Goal: Communication & Community: Answer question/provide support

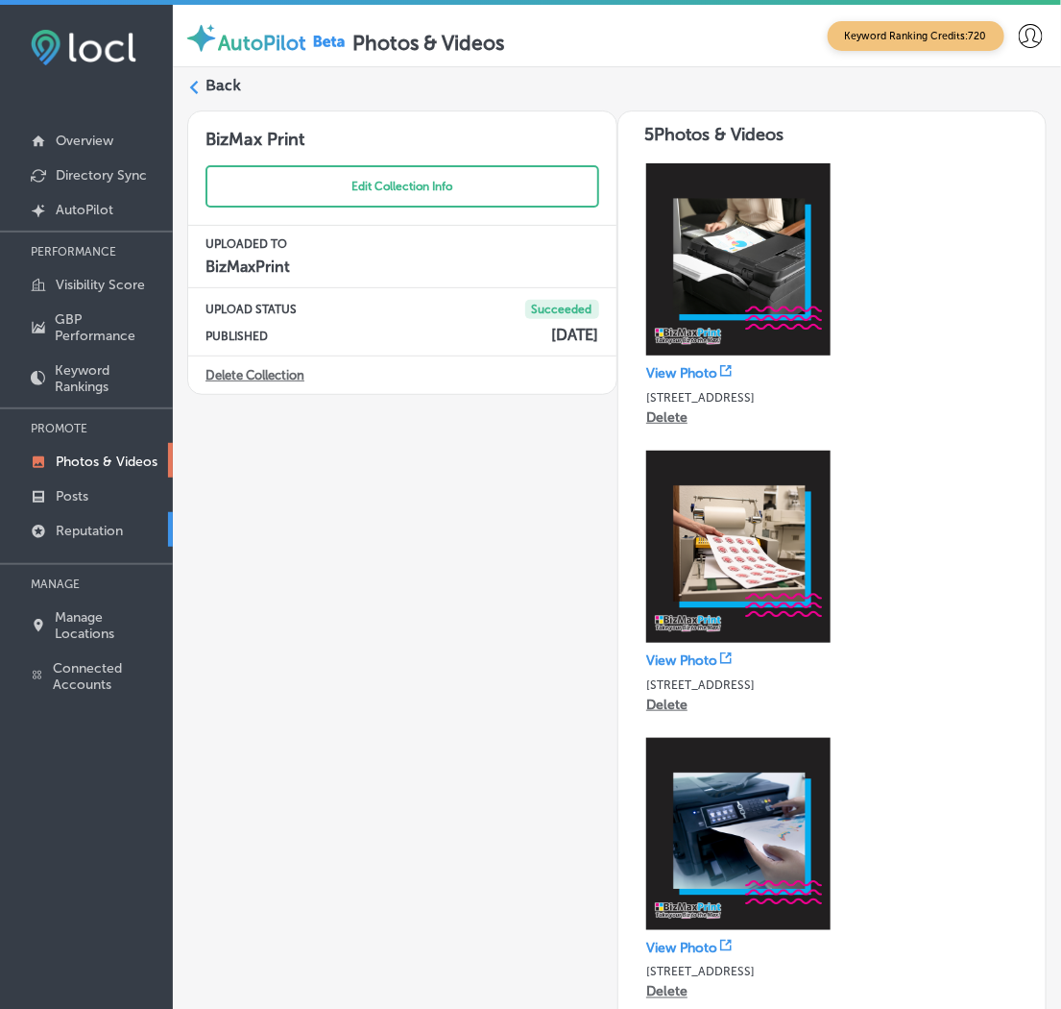
click at [109, 523] on p "Reputation" at bounding box center [89, 531] width 67 height 16
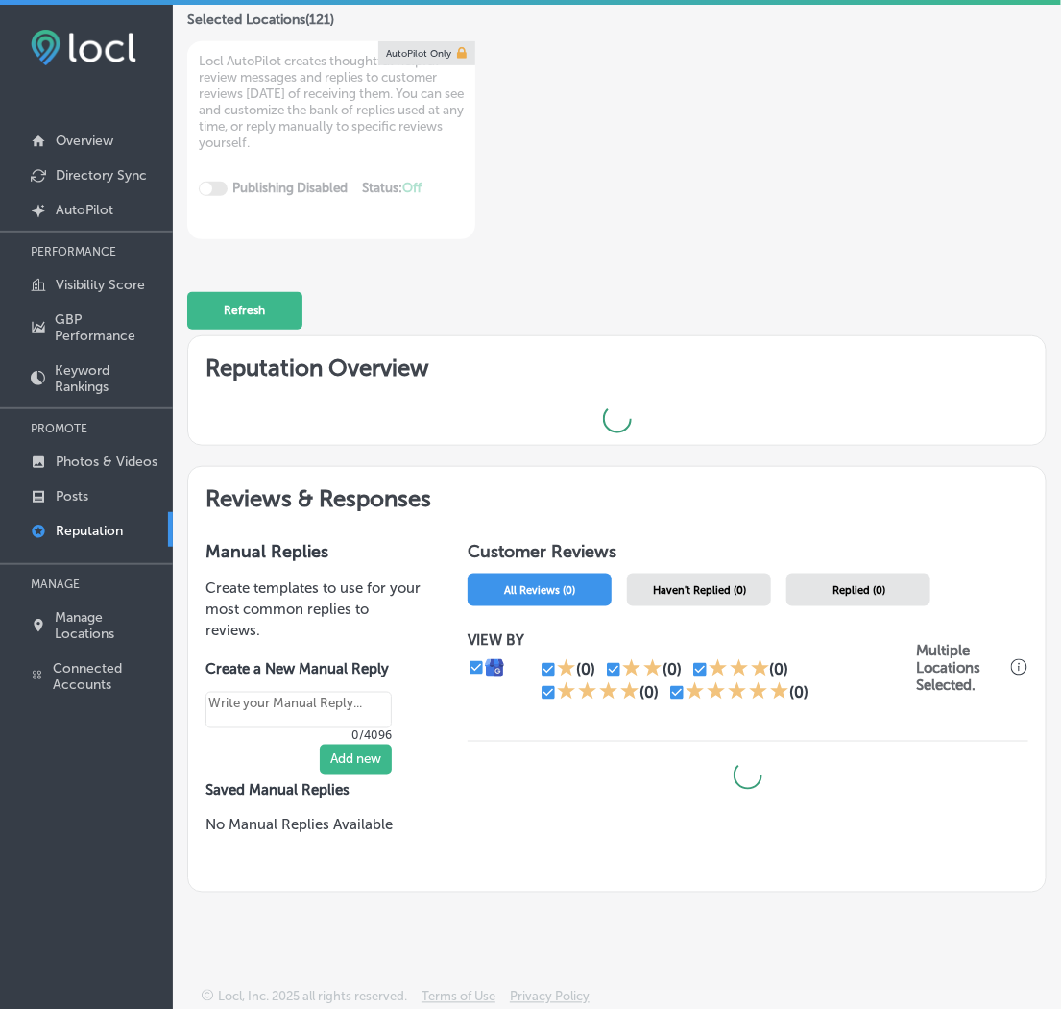
scroll to position [216, 0]
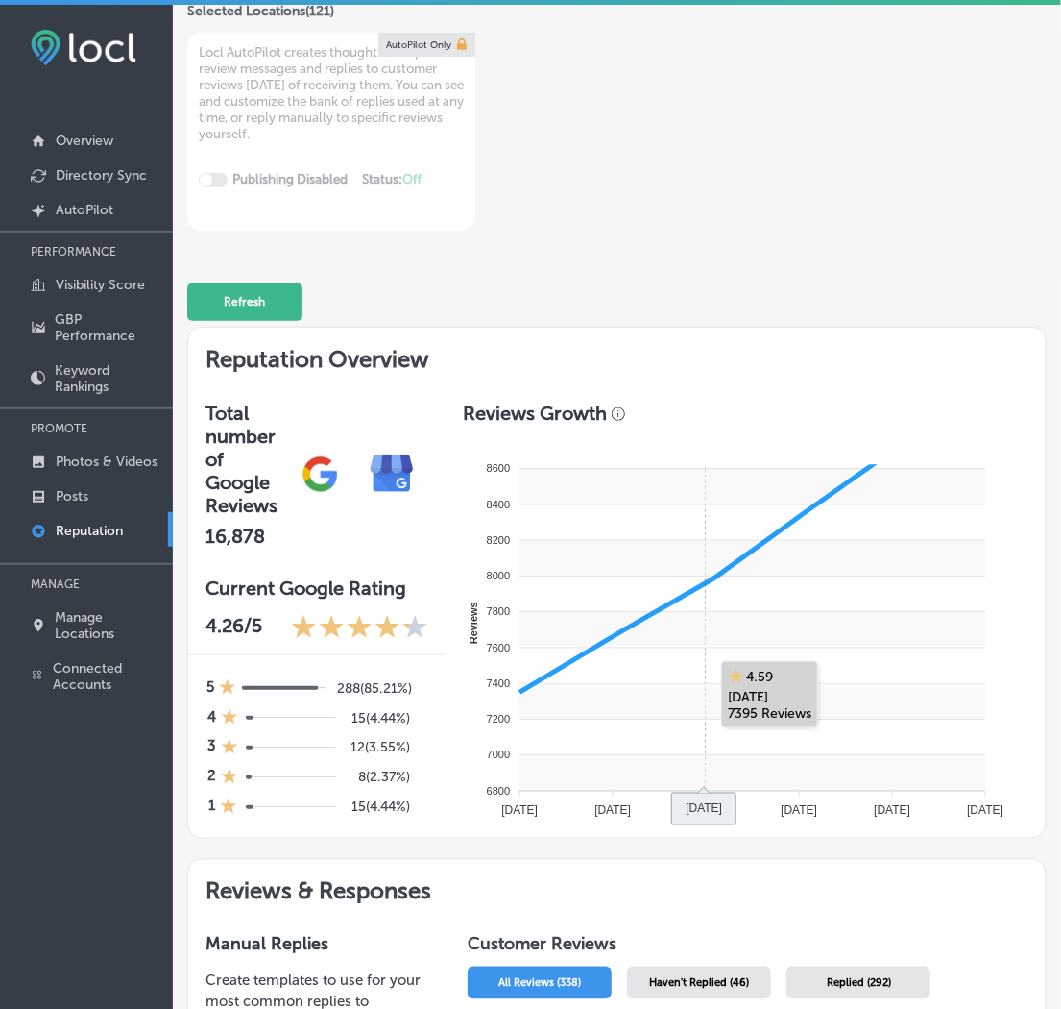
click at [680, 575] on rect at bounding box center [753, 593] width 466 height 36
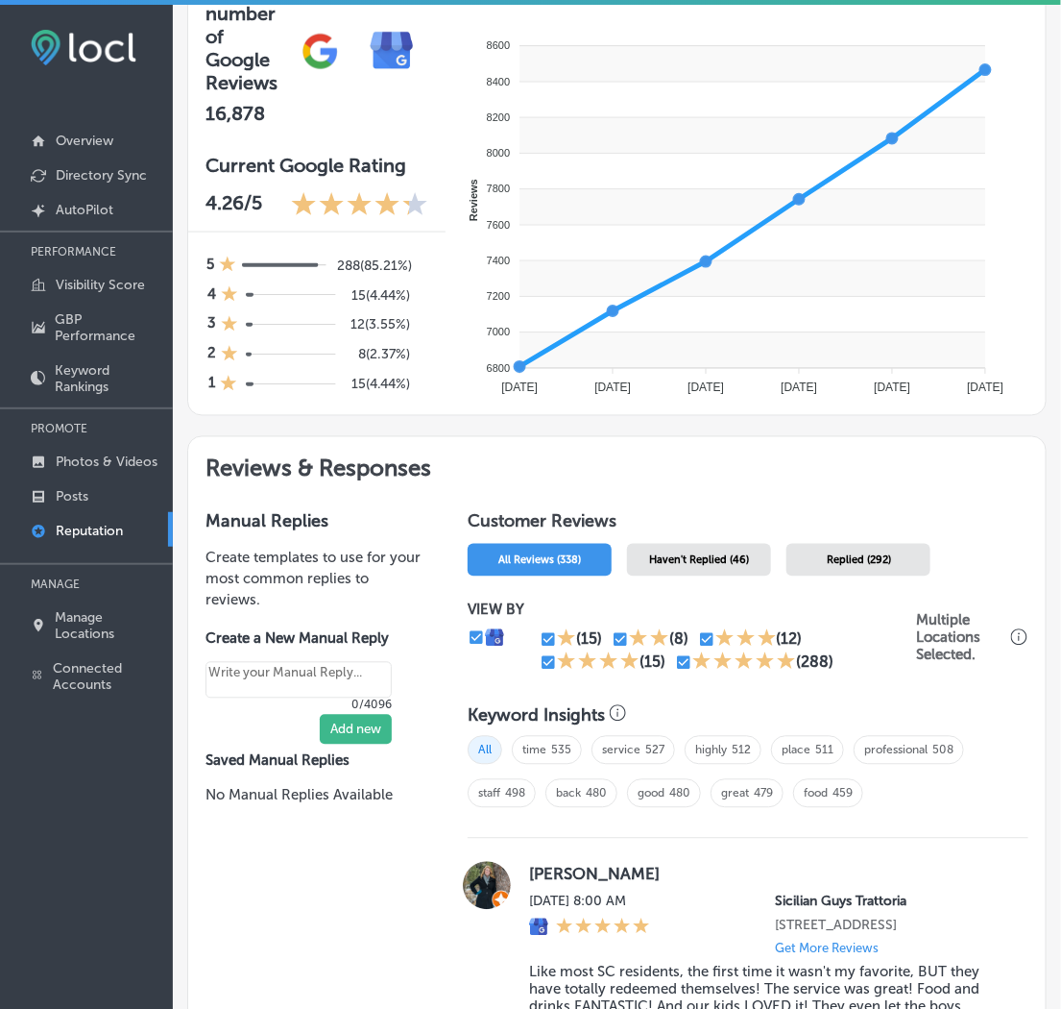
scroll to position [644, 0]
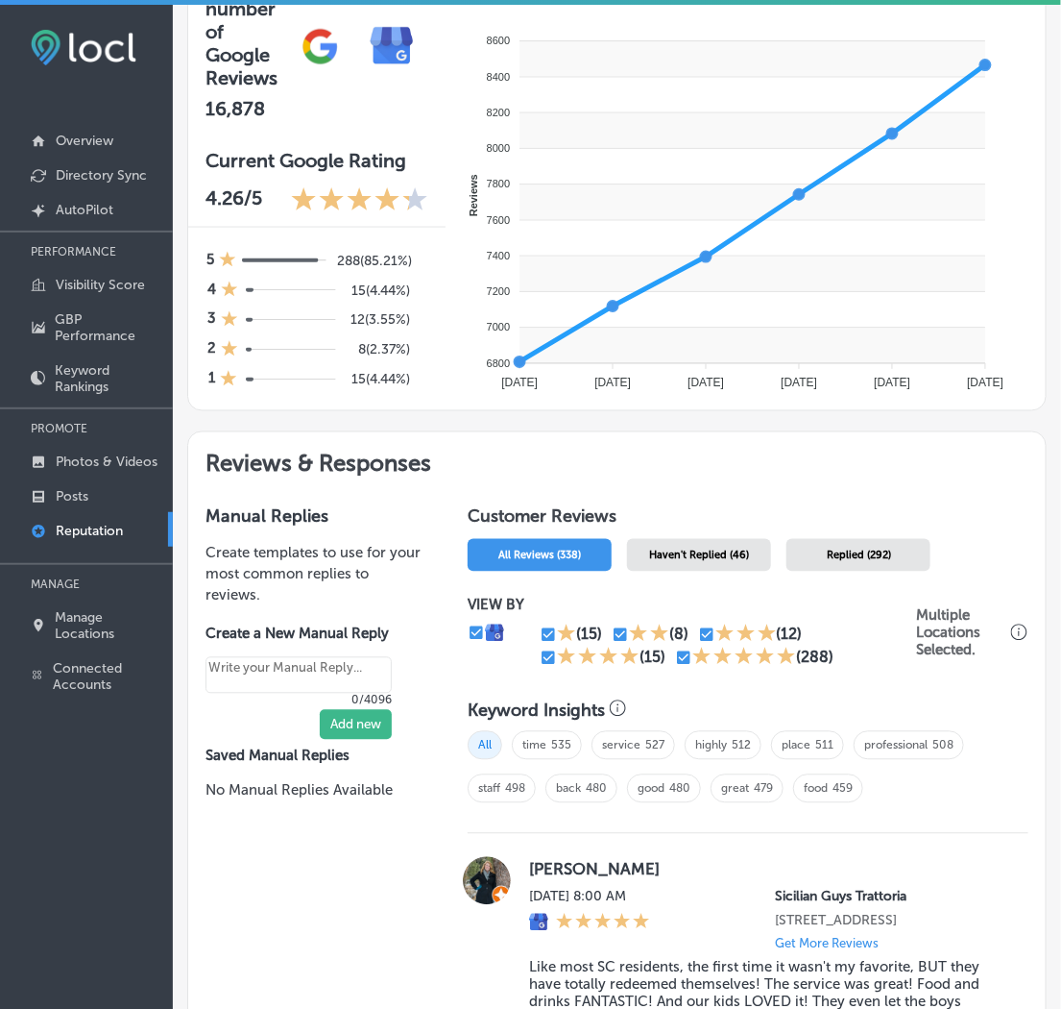
click at [696, 549] on span "Haven't Replied (46)" at bounding box center [699, 555] width 100 height 12
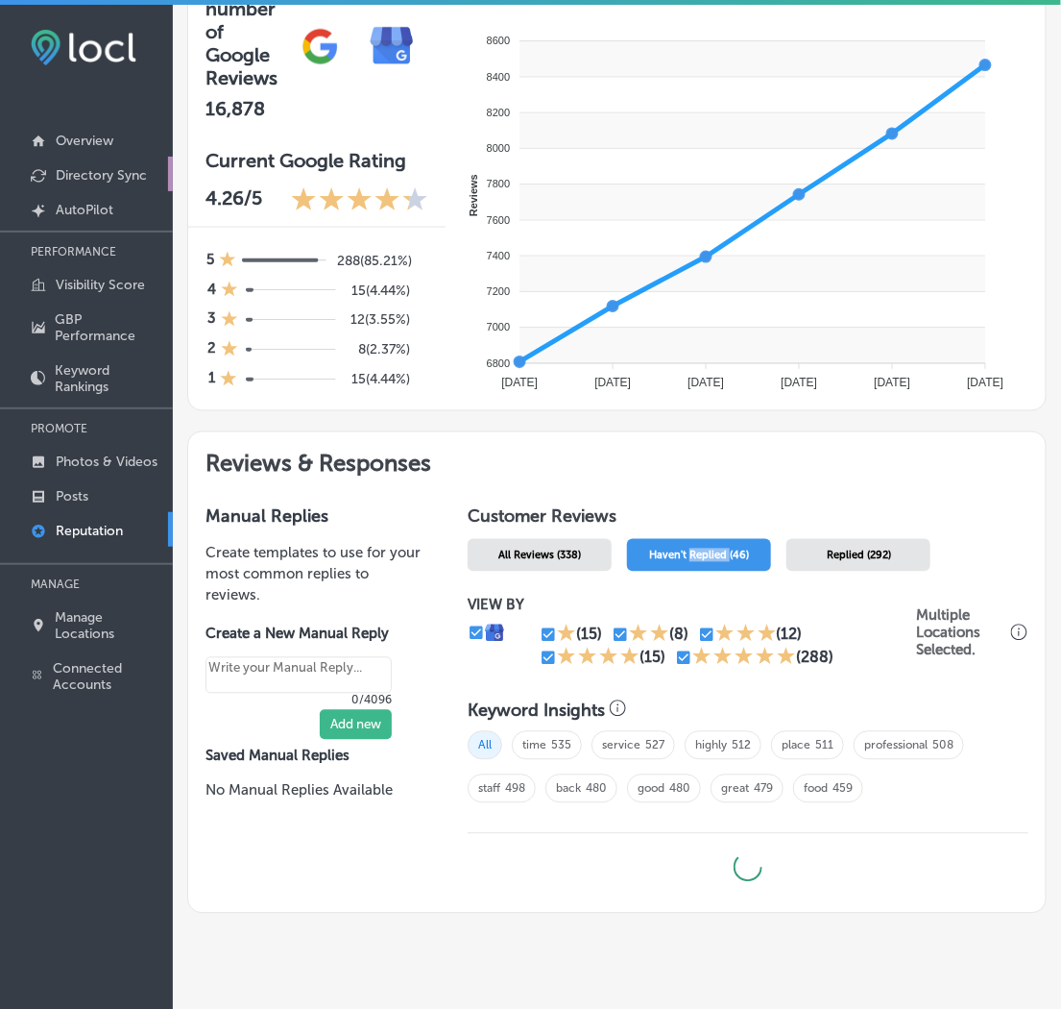
type textarea "x"
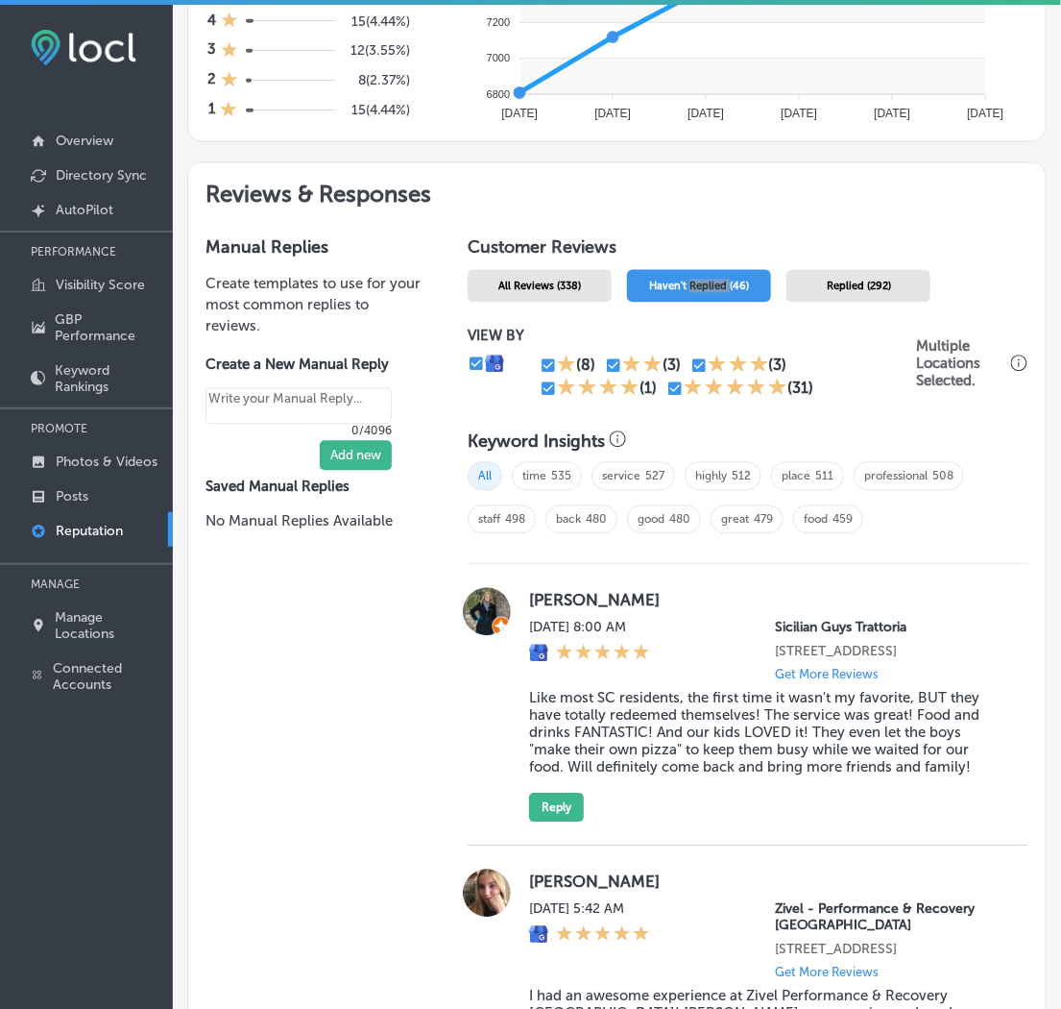
scroll to position [963, 0]
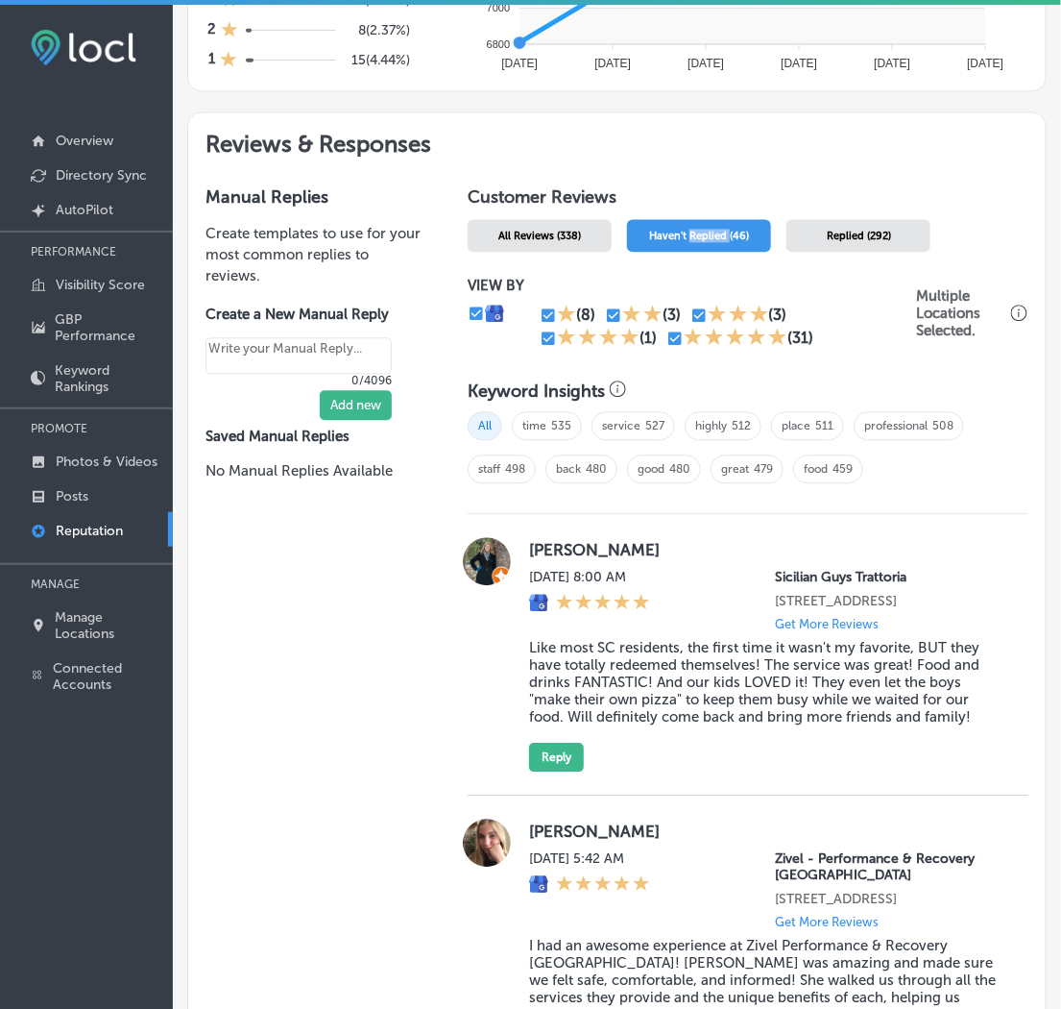
click at [521, 537] on div "[PERSON_NAME] [DATE] 8:00 AM Sicilian Guys Trattoria [STREET_ADDRESS] Get More …" at bounding box center [748, 654] width 561 height 234
click at [529, 540] on label "[PERSON_NAME]" at bounding box center [767, 549] width 476 height 19
click at [722, 540] on label "[PERSON_NAME]" at bounding box center [767, 549] width 476 height 19
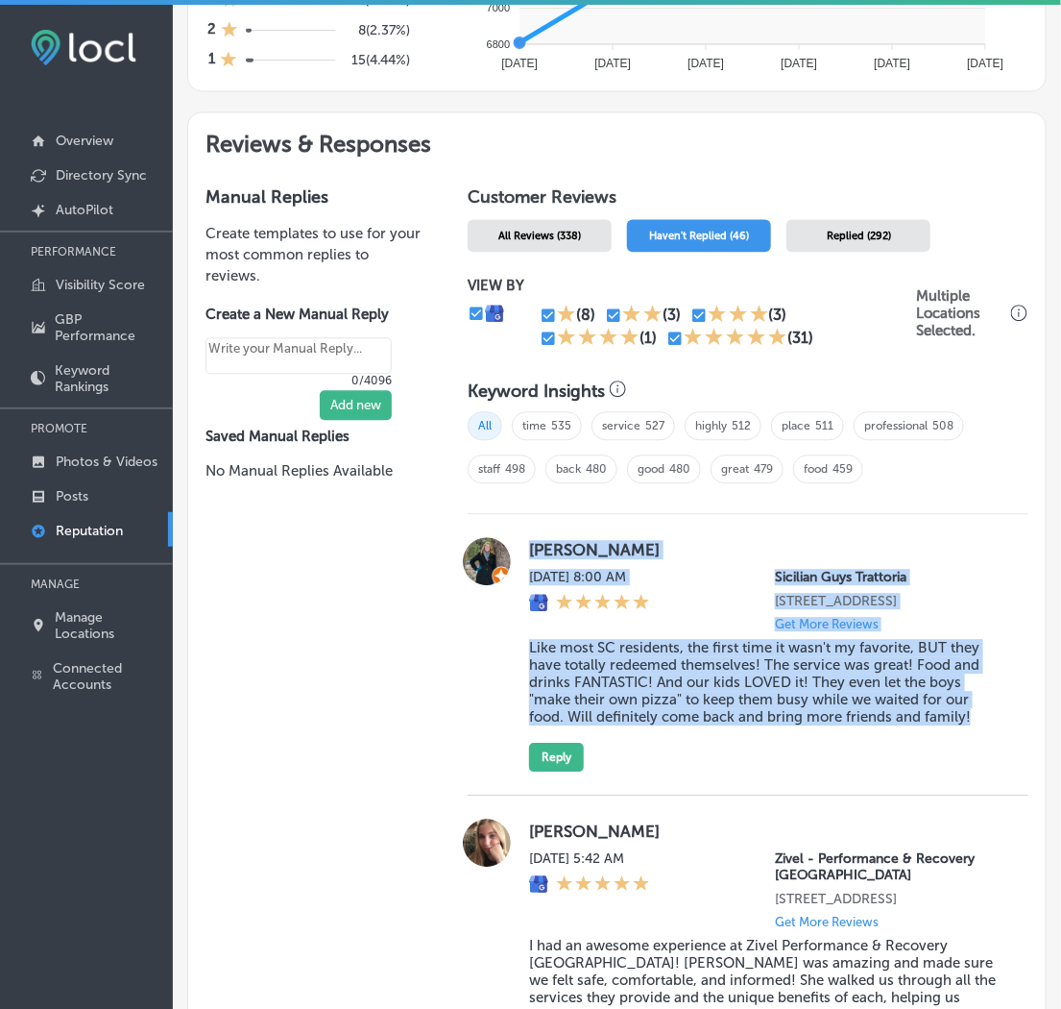
drag, startPoint x: 524, startPoint y: 532, endPoint x: 986, endPoint y: 744, distance: 508.5
click at [986, 744] on div "[PERSON_NAME] [DATE] 8:00 AM Sicilian Guys Trattoria [STREET_ADDRESS] Get More …" at bounding box center [767, 654] width 476 height 234
copy div "[PERSON_NAME] [DATE] 8:00 AM Sicilian Guys Trattoria [STREET_ADDRESS] Get More …"
click at [558, 765] on button "Reply" at bounding box center [556, 757] width 55 height 29
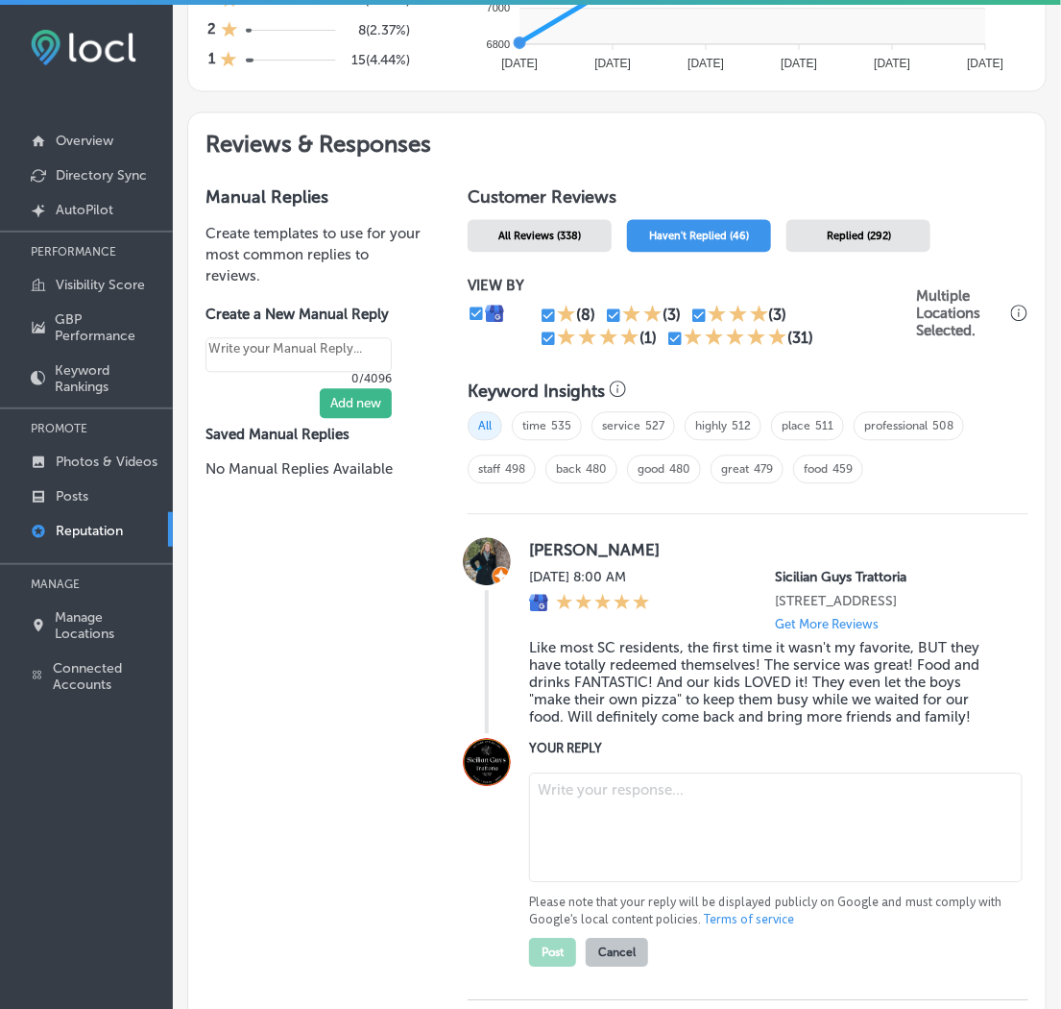
click at [589, 841] on textarea at bounding box center [776, 827] width 494 height 110
paste textarea "Thank you so much for your kind words, [PERSON_NAME]! We’re thrilled to hear th…"
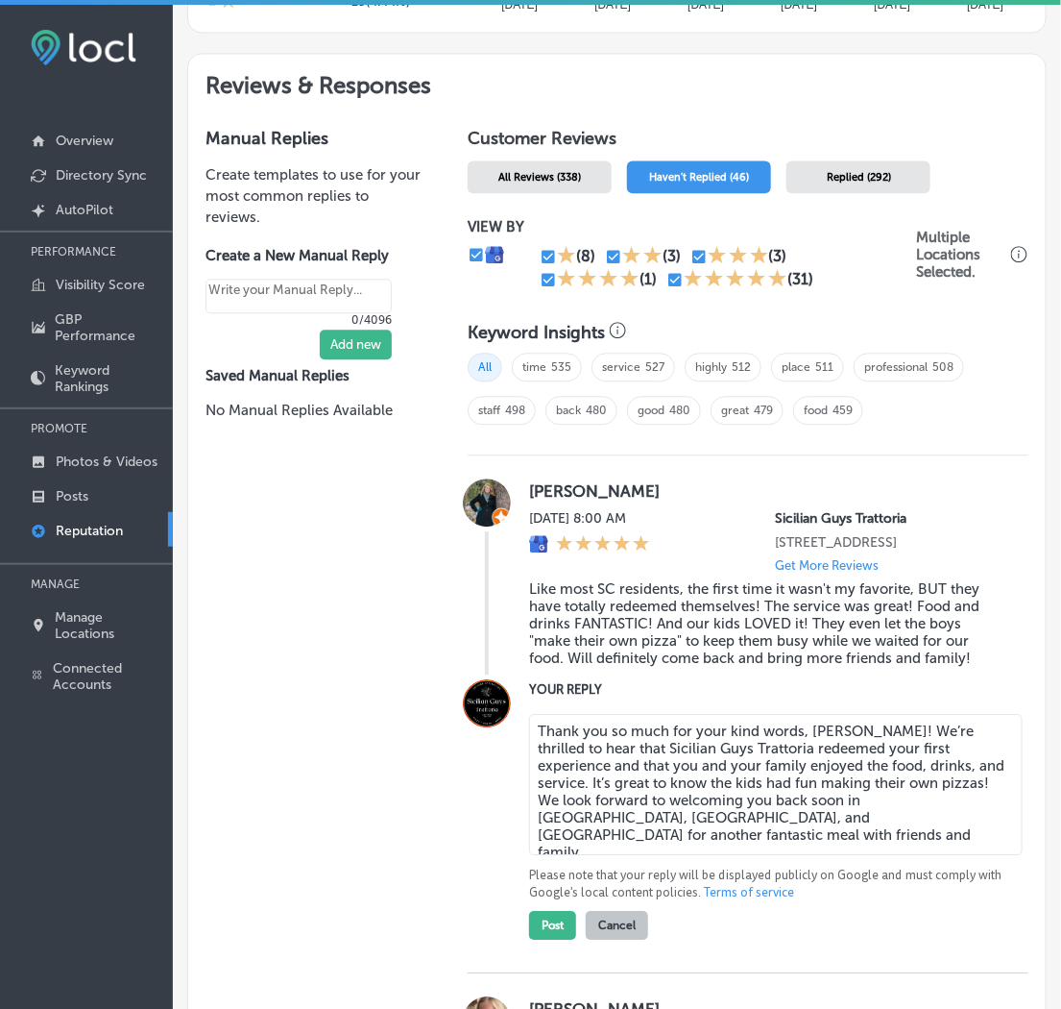
scroll to position [1070, 0]
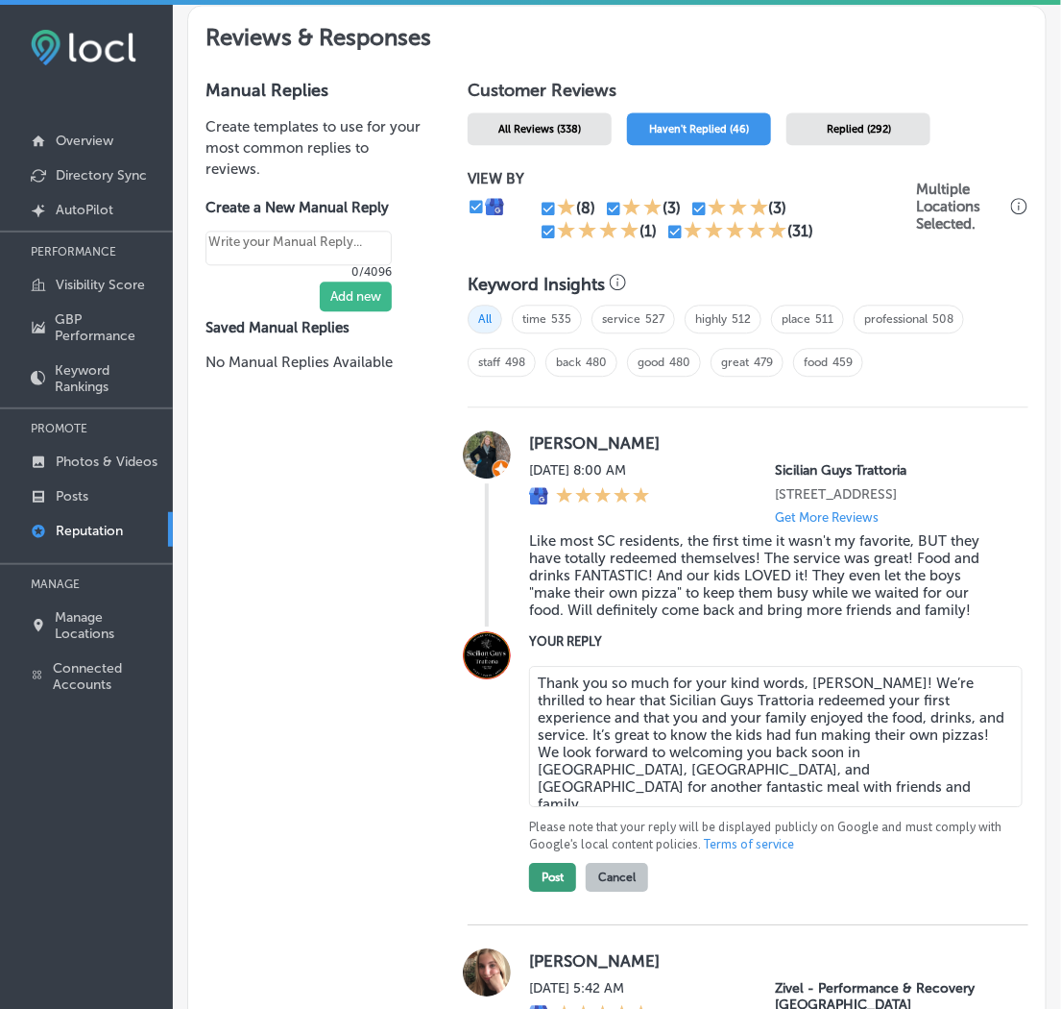
type textarea "Thank you so much for your kind words, [PERSON_NAME]! We’re thrilled to hear th…"
click at [534, 879] on button "Post" at bounding box center [552, 877] width 47 height 29
type textarea "x"
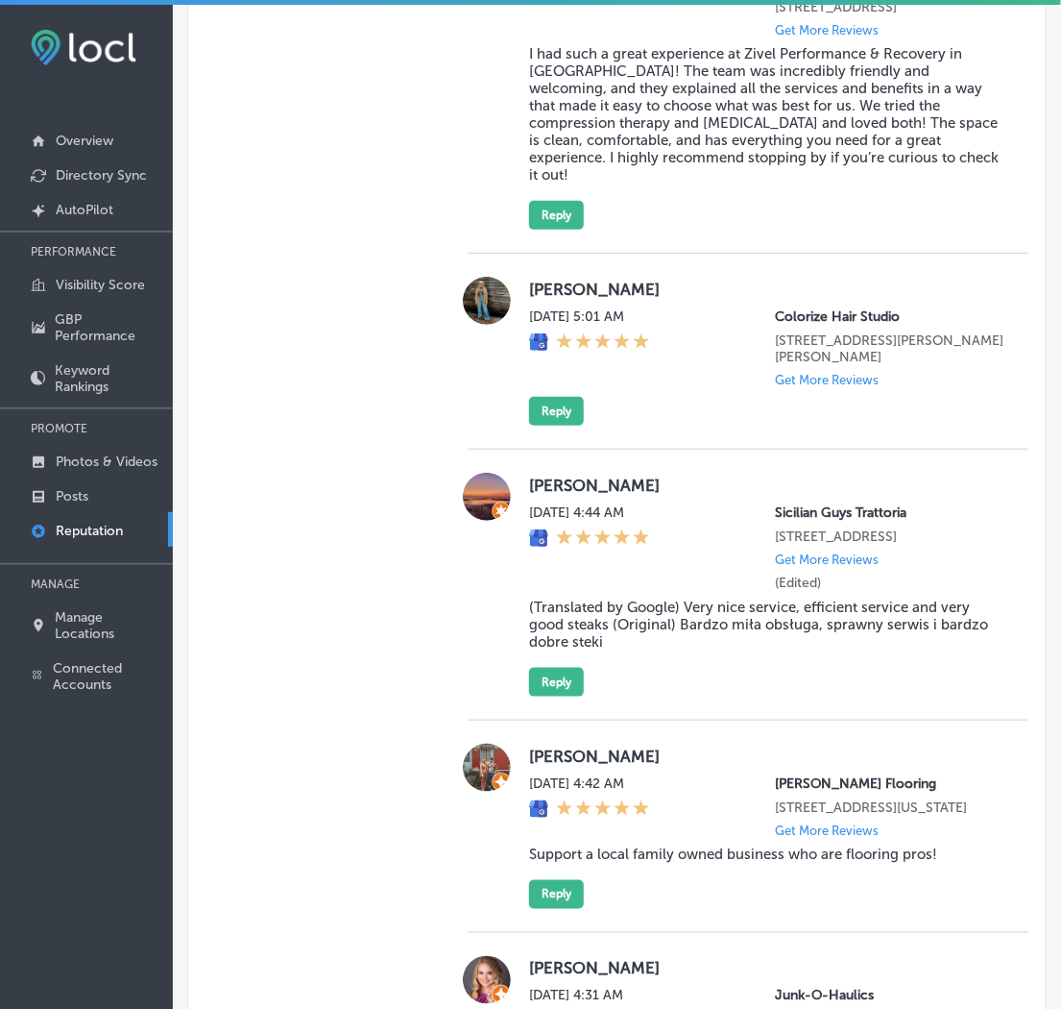
scroll to position [2031, 0]
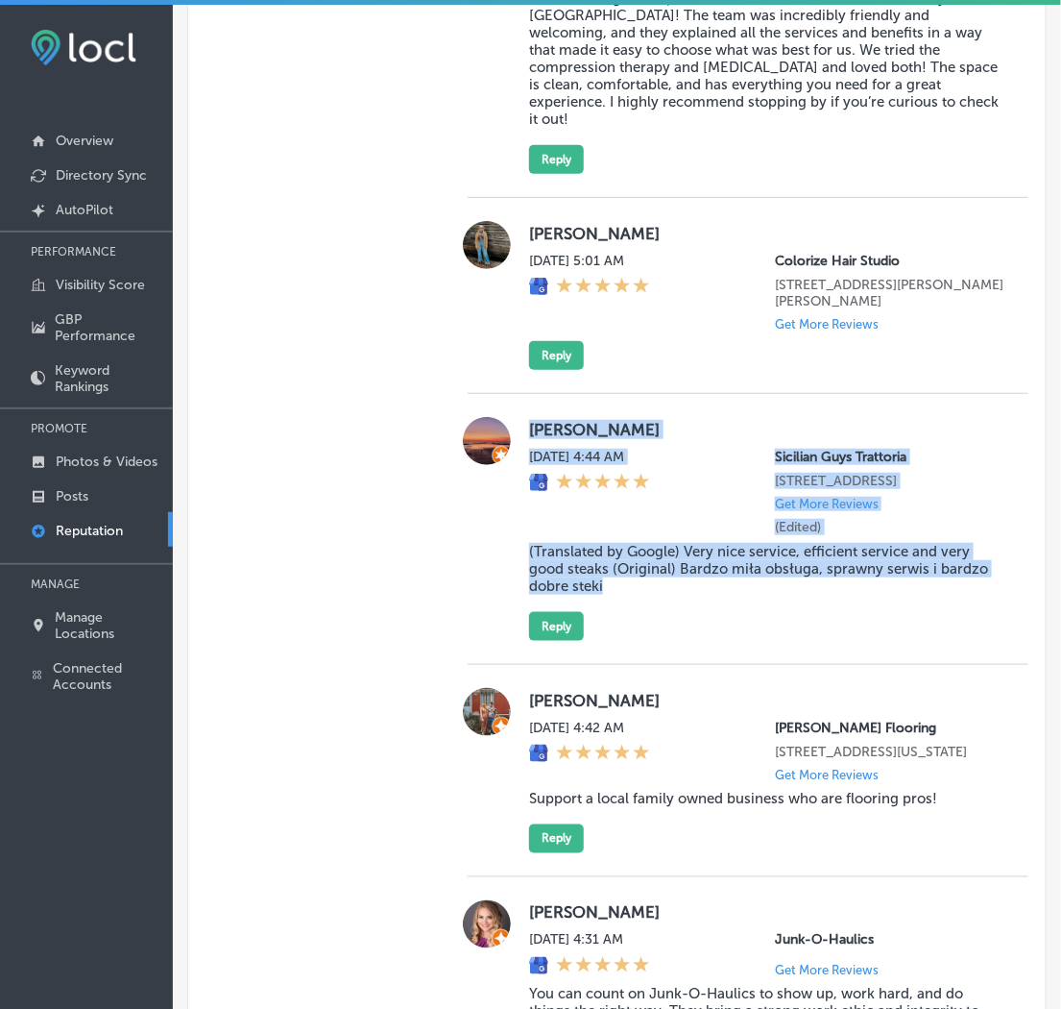
drag, startPoint x: 523, startPoint y: 474, endPoint x: 838, endPoint y: 680, distance: 375.9
click at [838, 641] on div "[PERSON_NAME] [DATE] 4:44 AM Sicilian Guys Trattoria [STREET_ADDRESS] Get More …" at bounding box center [767, 529] width 476 height 224
copy div "[PERSON_NAME] [DATE] 4:44 AM Sicilian Guys Trattoria [STREET_ADDRESS] Get More …"
click at [560, 641] on button "Reply" at bounding box center [556, 626] width 55 height 29
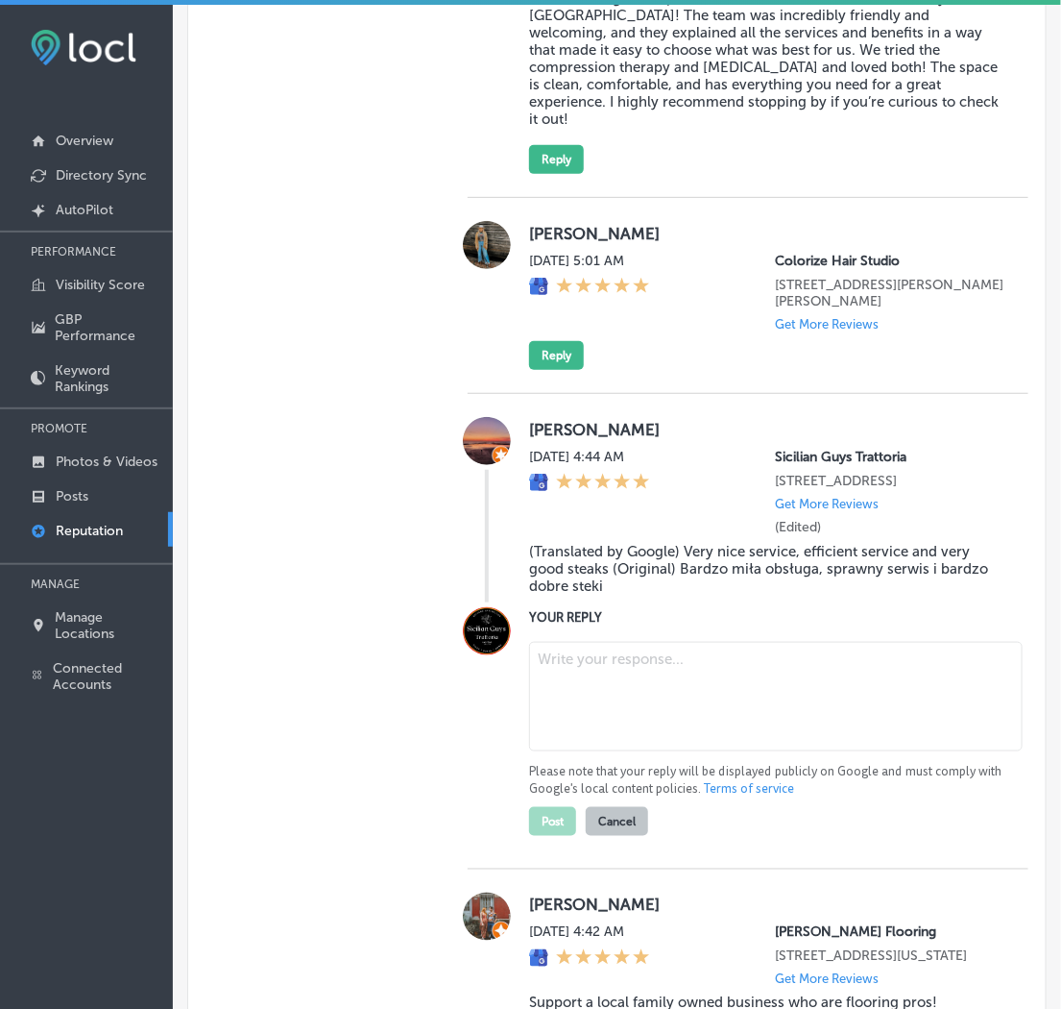
click at [584, 751] on textarea at bounding box center [776, 697] width 494 height 110
paste textarea "Thank you so much for the wonderful review, [PERSON_NAME]! We’re glad to hear t…"
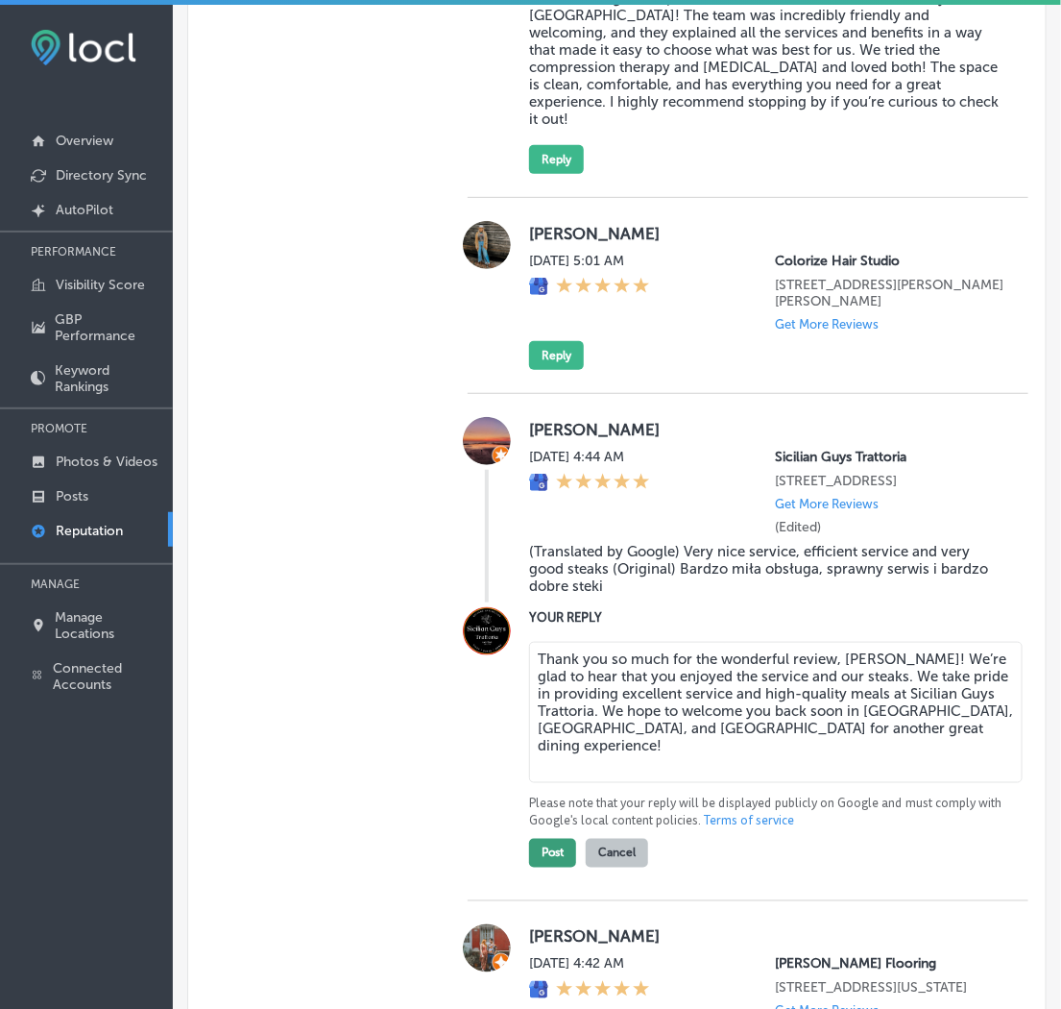
type textarea "Thank you so much for the wonderful review, [PERSON_NAME]! We’re glad to hear t…"
click at [549, 867] on button "Post" at bounding box center [552, 853] width 47 height 29
type textarea "x"
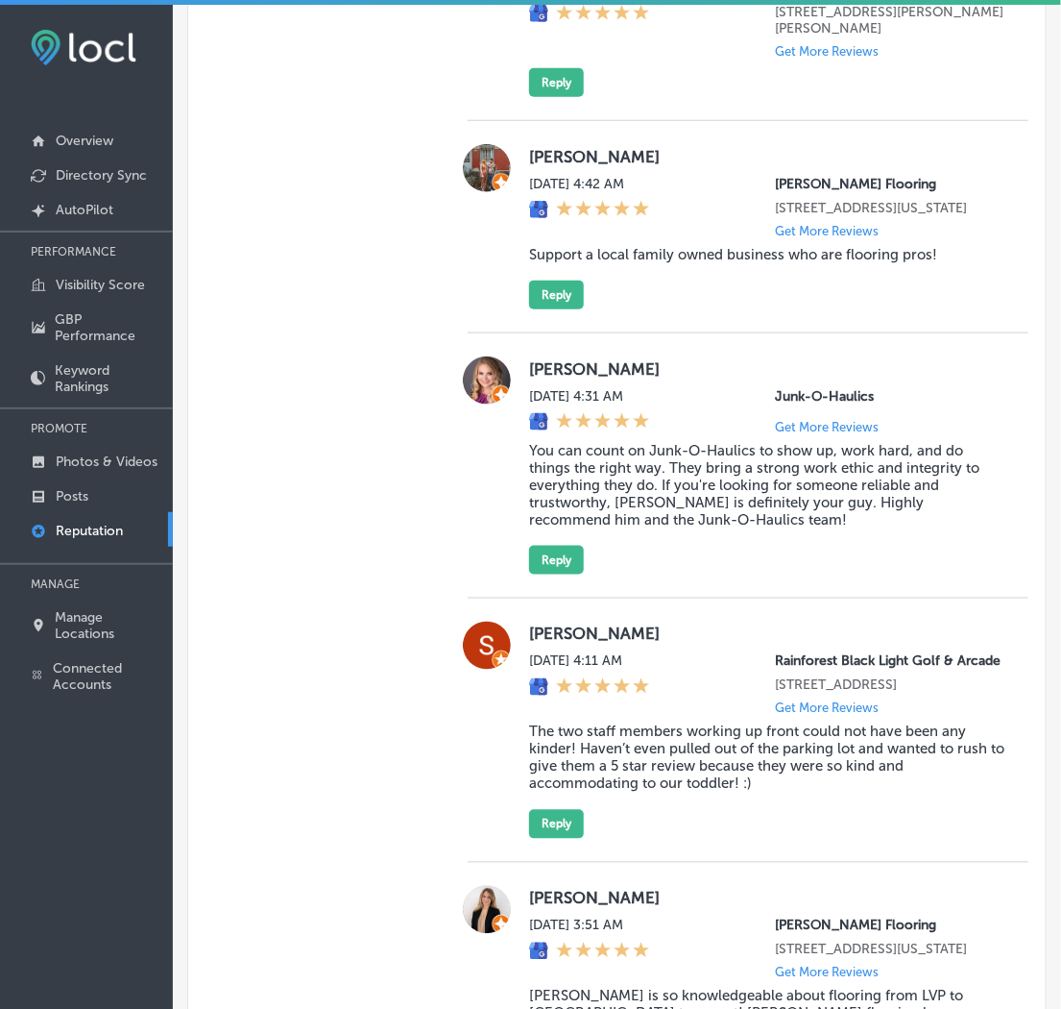
scroll to position [2350, 0]
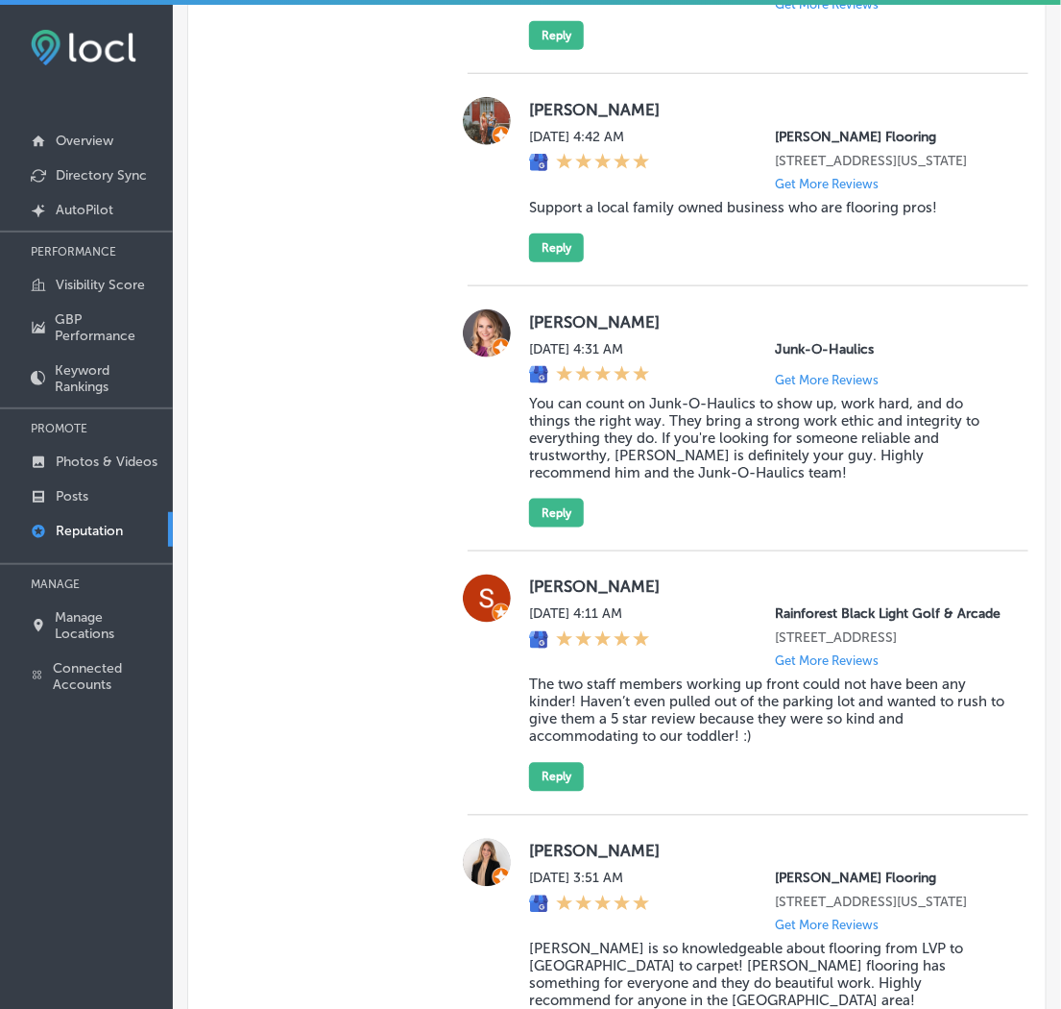
click at [523, 657] on div "[PERSON_NAME][DATE] 4:11 AM Rainforest Black Light Golf & Arcade [STREET_ADDRES…" at bounding box center [748, 682] width 561 height 217
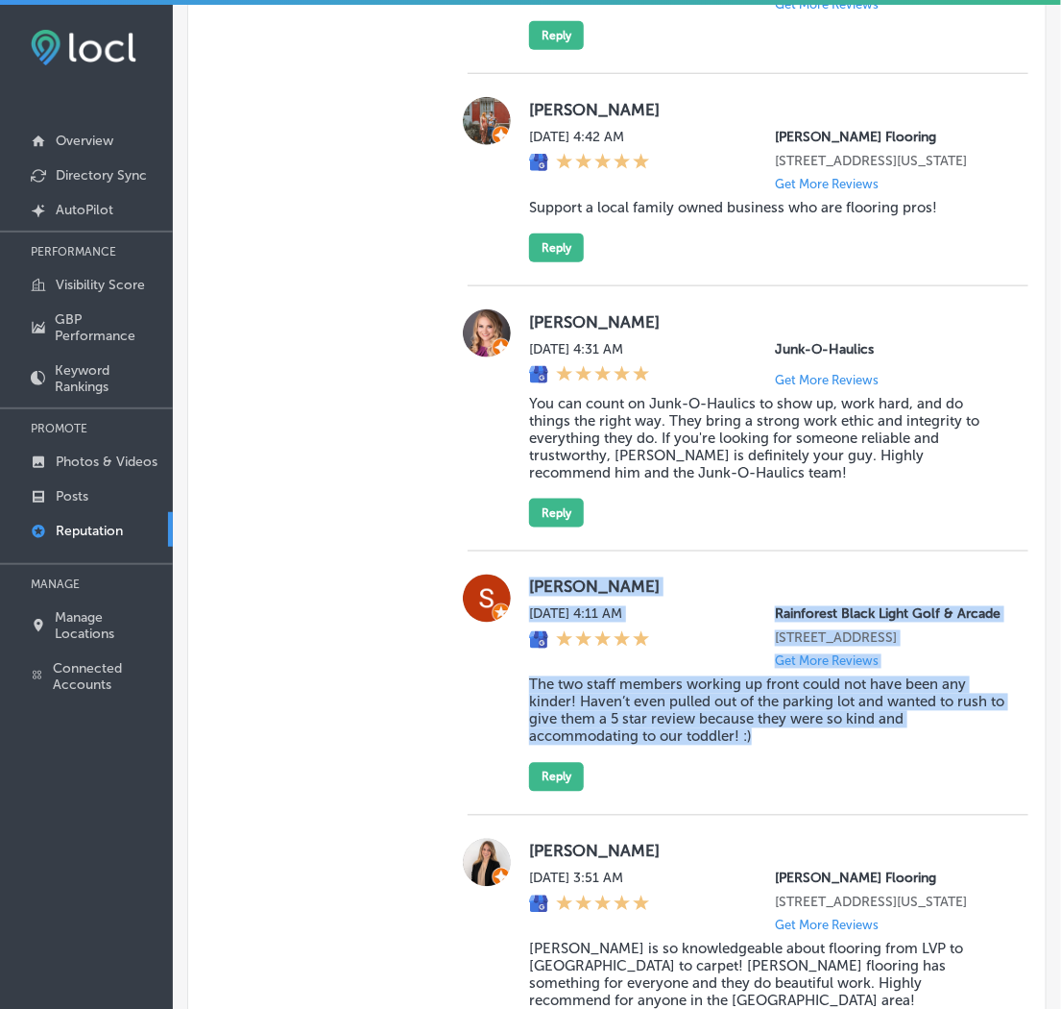
drag, startPoint x: 523, startPoint y: 657, endPoint x: 811, endPoint y: 843, distance: 343.2
click at [811, 791] on div "[PERSON_NAME][DATE] 4:11 AM Rainforest Black Light Golf & Arcade [STREET_ADDRES…" at bounding box center [748, 682] width 561 height 217
copy div "[PERSON_NAME][DATE] 4:11 AM Rainforest Black Light Golf & Arcade [STREET_ADDRES…"
click at [545, 791] on button "Reply" at bounding box center [556, 777] width 55 height 29
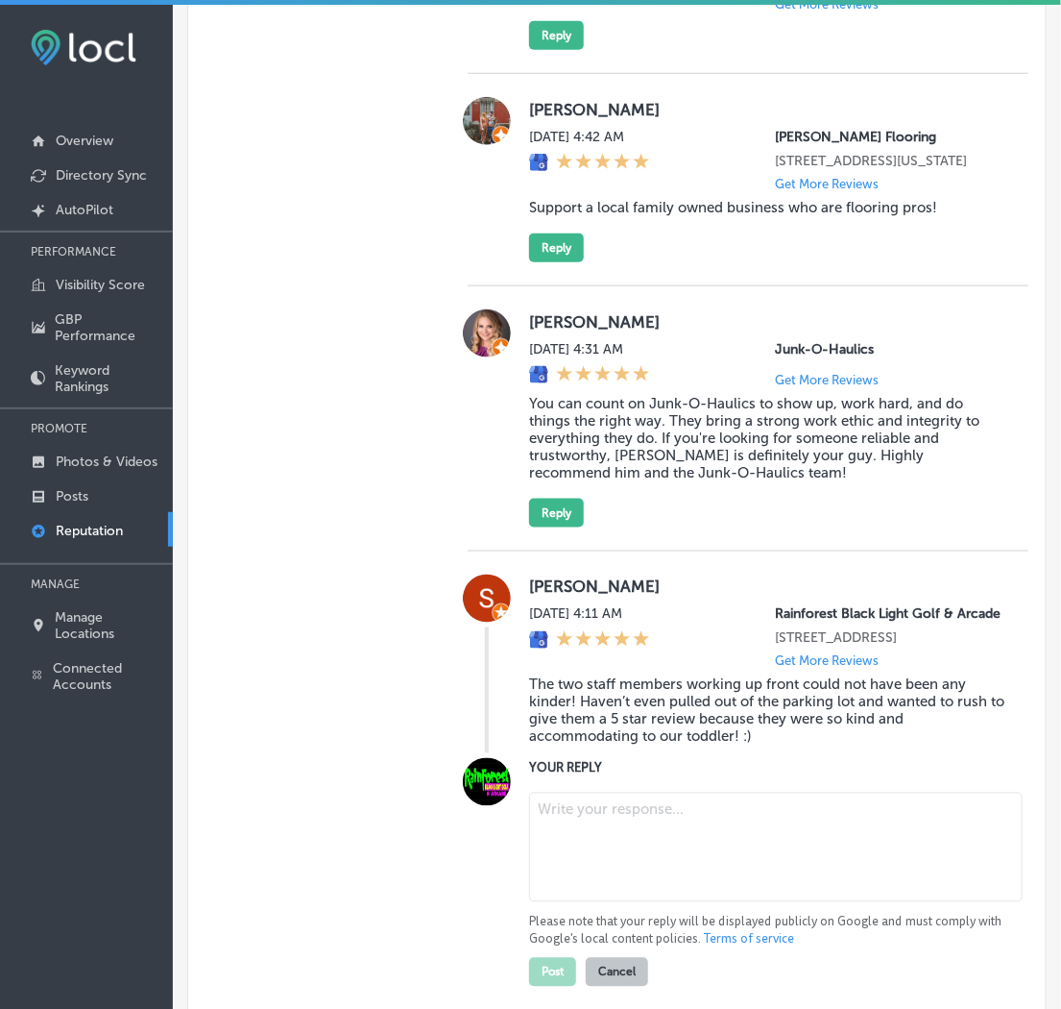
click at [601, 902] on textarea at bounding box center [776, 847] width 494 height 110
paste textarea "Thank you, [GEOGRAPHIC_DATA], for the wonderful 5-star review! We're so happy t…"
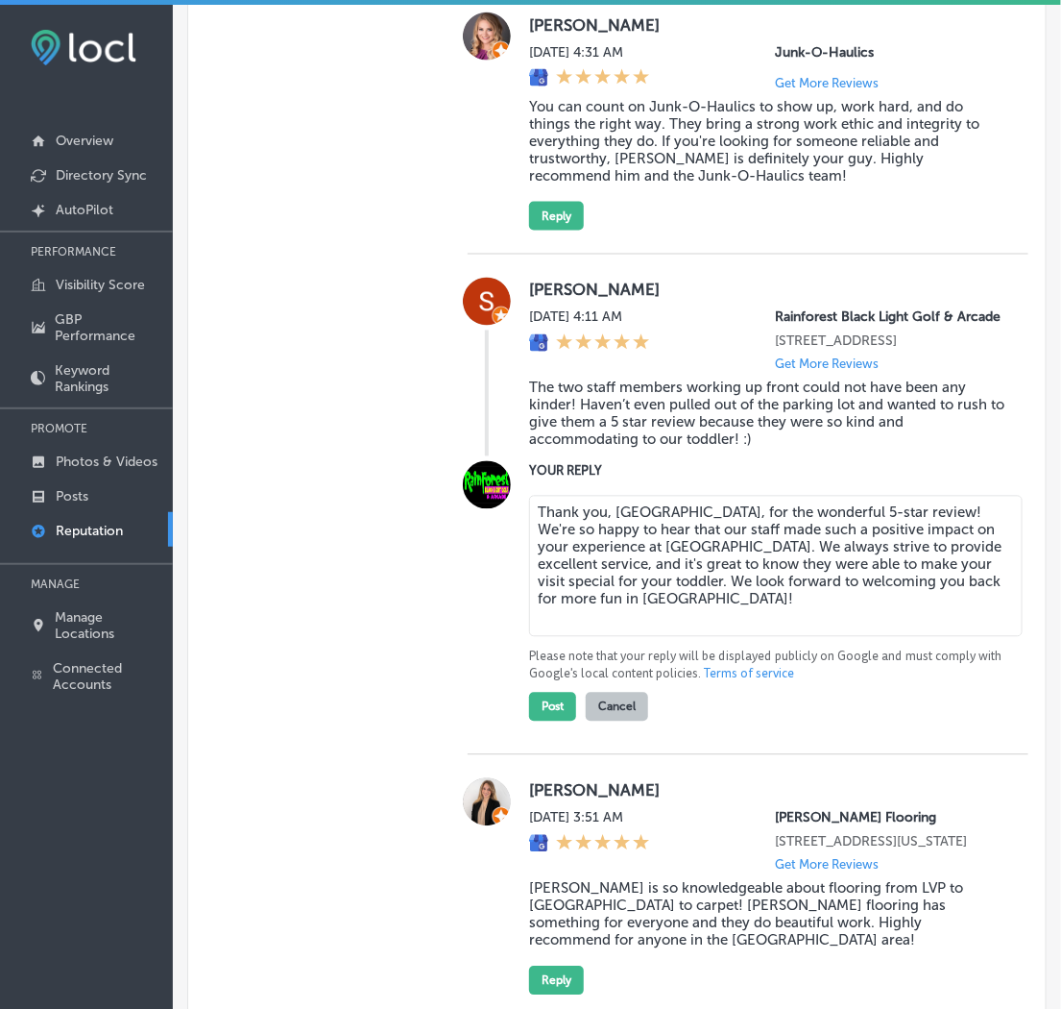
scroll to position [2778, 0]
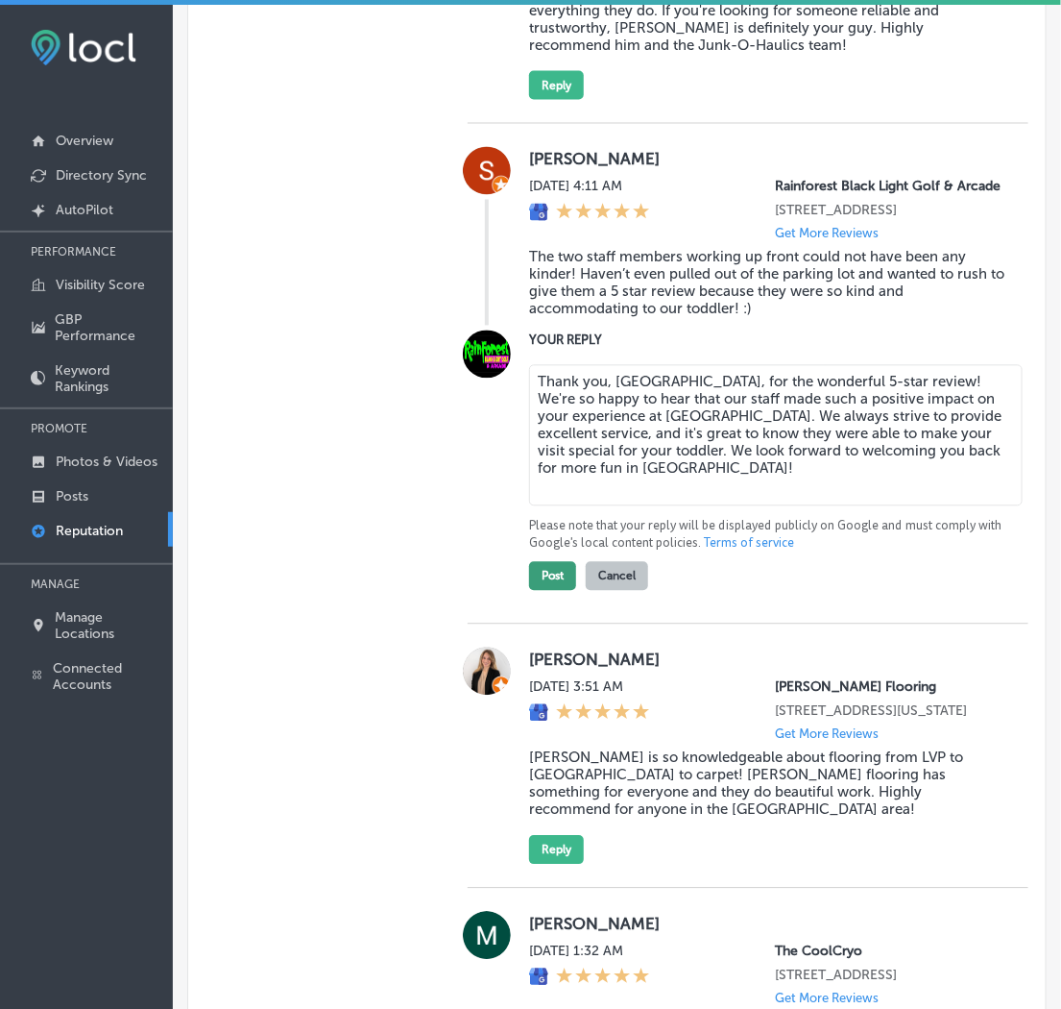
type textarea "Thank you, [GEOGRAPHIC_DATA], for the wonderful 5-star review! We're so happy t…"
click at [548, 591] on button "Post" at bounding box center [552, 576] width 47 height 29
type textarea "x"
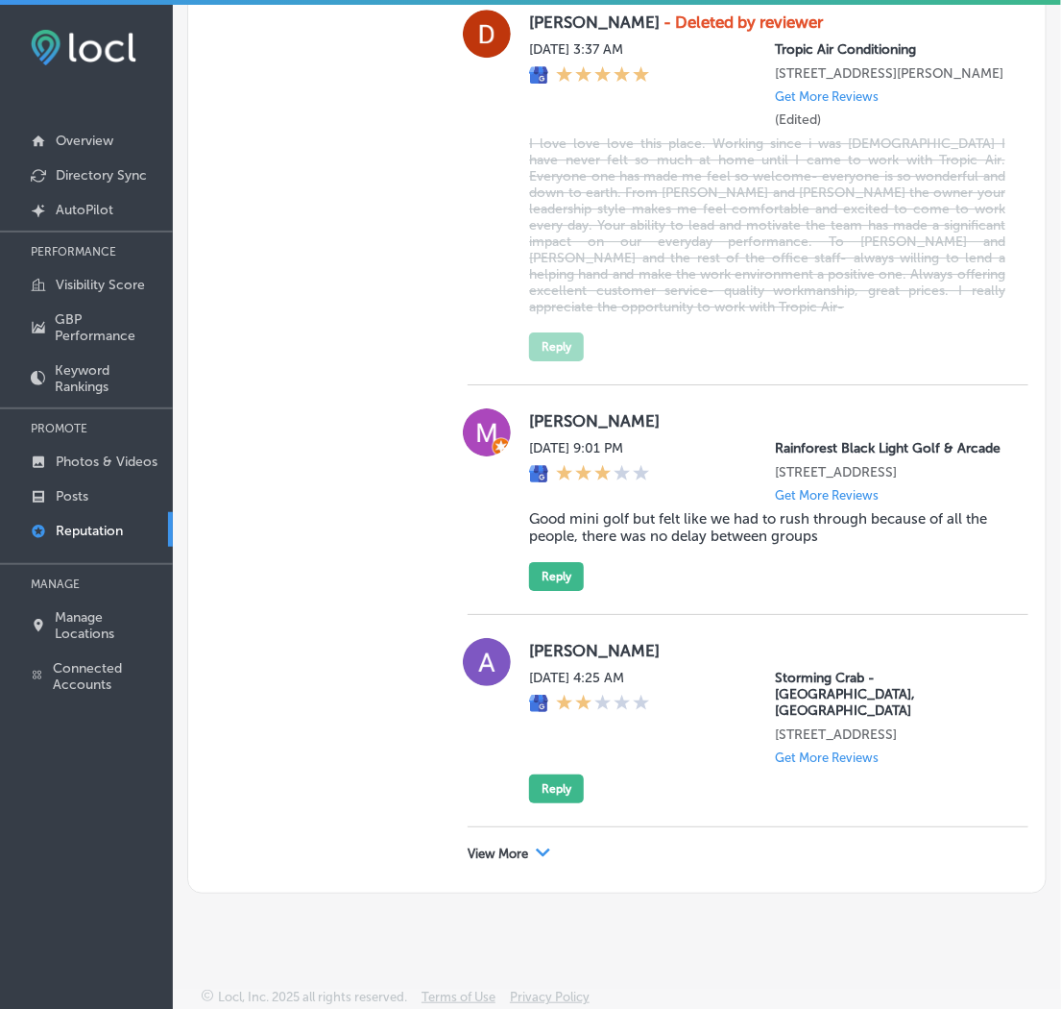
scroll to position [5344, 0]
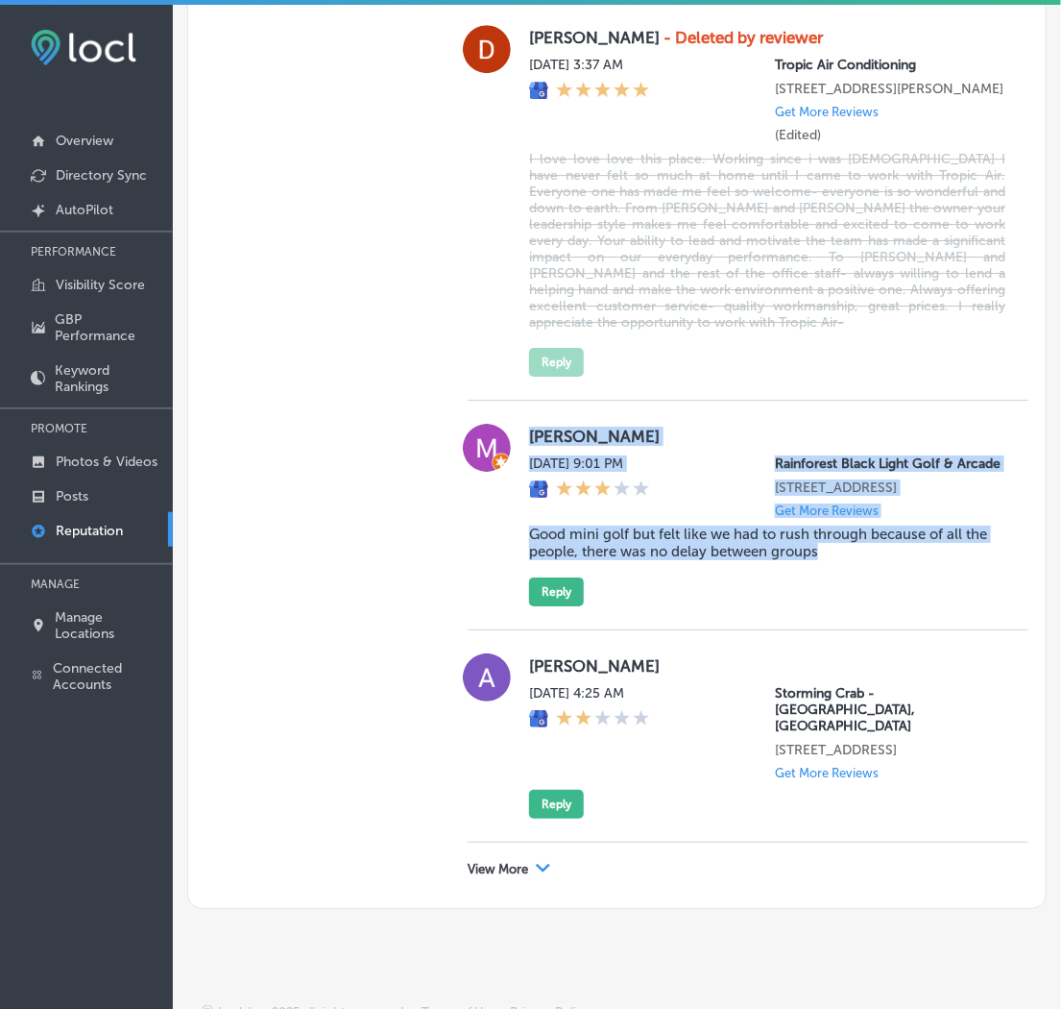
drag, startPoint x: 525, startPoint y: 519, endPoint x: 857, endPoint y: 685, distance: 370.7
click at [857, 606] on div "[PERSON_NAME] [DATE] 9:01 PM Rainforest [GEOGRAPHIC_DATA] [STREET_ADDRESS] Get …" at bounding box center [767, 515] width 476 height 183
copy div "[PERSON_NAME] [DATE] 9:01 PM Rainforest [GEOGRAPHIC_DATA] [STREET_ADDRESS] Get …"
click at [859, 606] on div "[PERSON_NAME] [DATE] 9:01 PM Rainforest [GEOGRAPHIC_DATA] [STREET_ADDRESS] Get …" at bounding box center [767, 515] width 476 height 183
drag, startPoint x: 524, startPoint y: 520, endPoint x: 860, endPoint y: 677, distance: 370.4
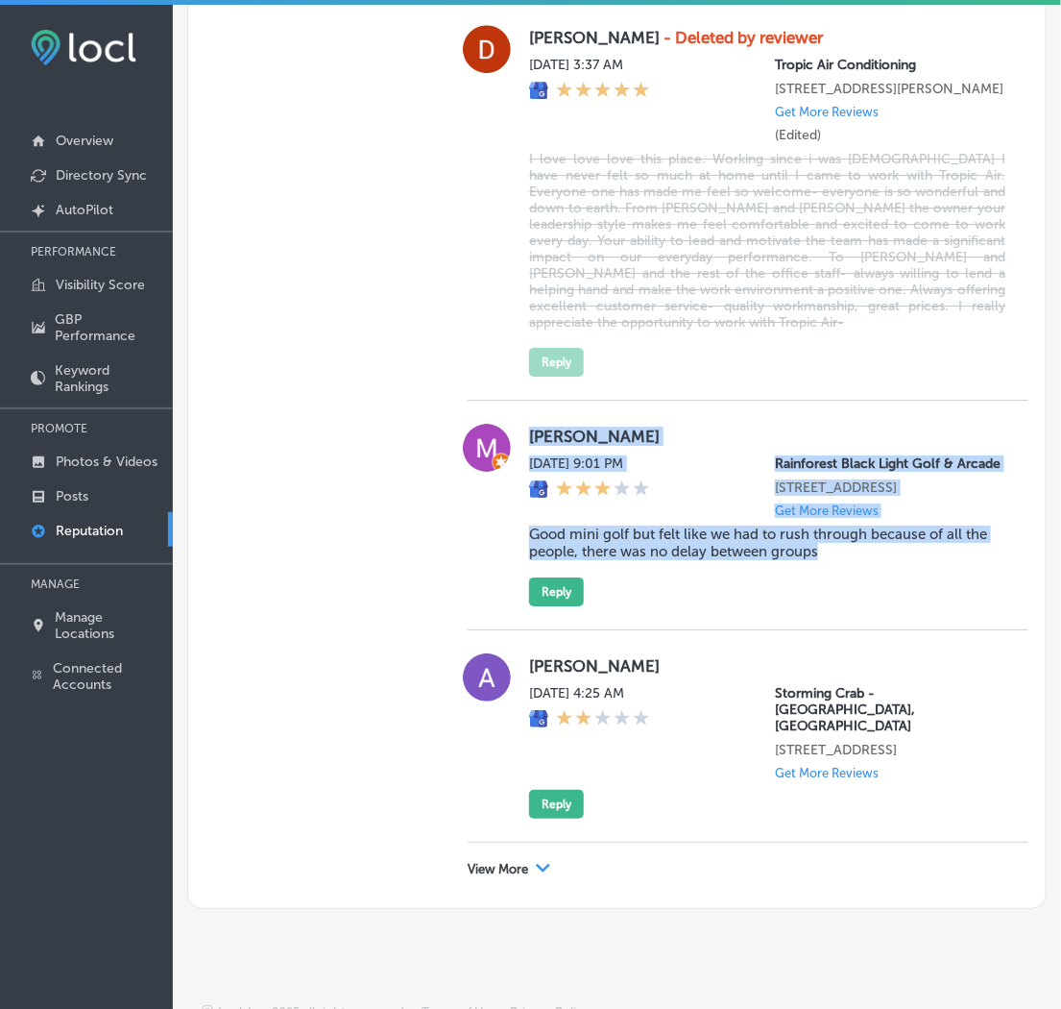
click at [860, 606] on div "[PERSON_NAME] [DATE] 9:01 PM Rainforest [GEOGRAPHIC_DATA] [STREET_ADDRESS] Get …" at bounding box center [767, 515] width 476 height 183
copy div "[PERSON_NAME] [DATE] 9:01 PM Rainforest [GEOGRAPHIC_DATA] [STREET_ADDRESS] Get …"
click at [553, 606] on button "Reply" at bounding box center [556, 591] width 55 height 29
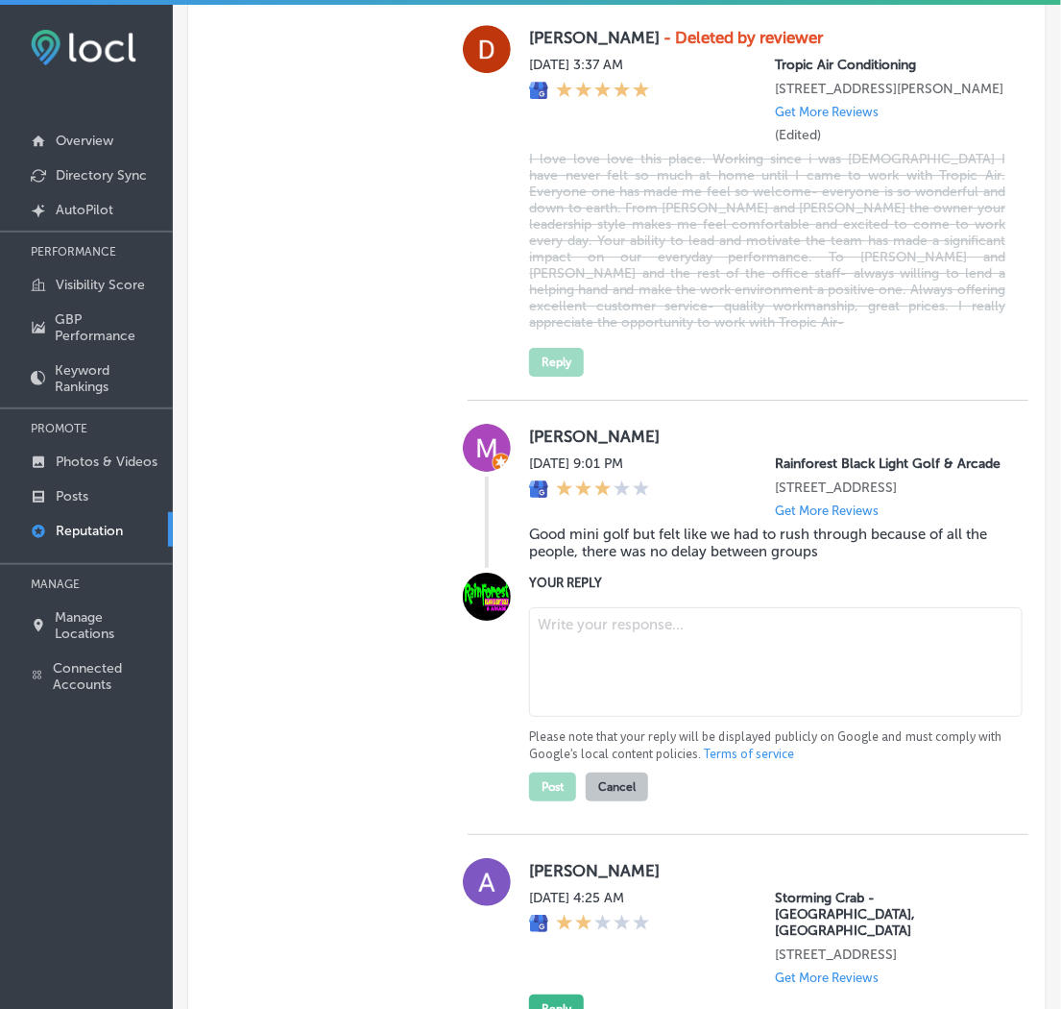
click at [593, 717] on textarea at bounding box center [776, 662] width 494 height 110
paste textarea "[PERSON_NAME] [DATE] 9:01 PM Rainforest Black Light Golf & Arcade [STREET_ADDRE…"
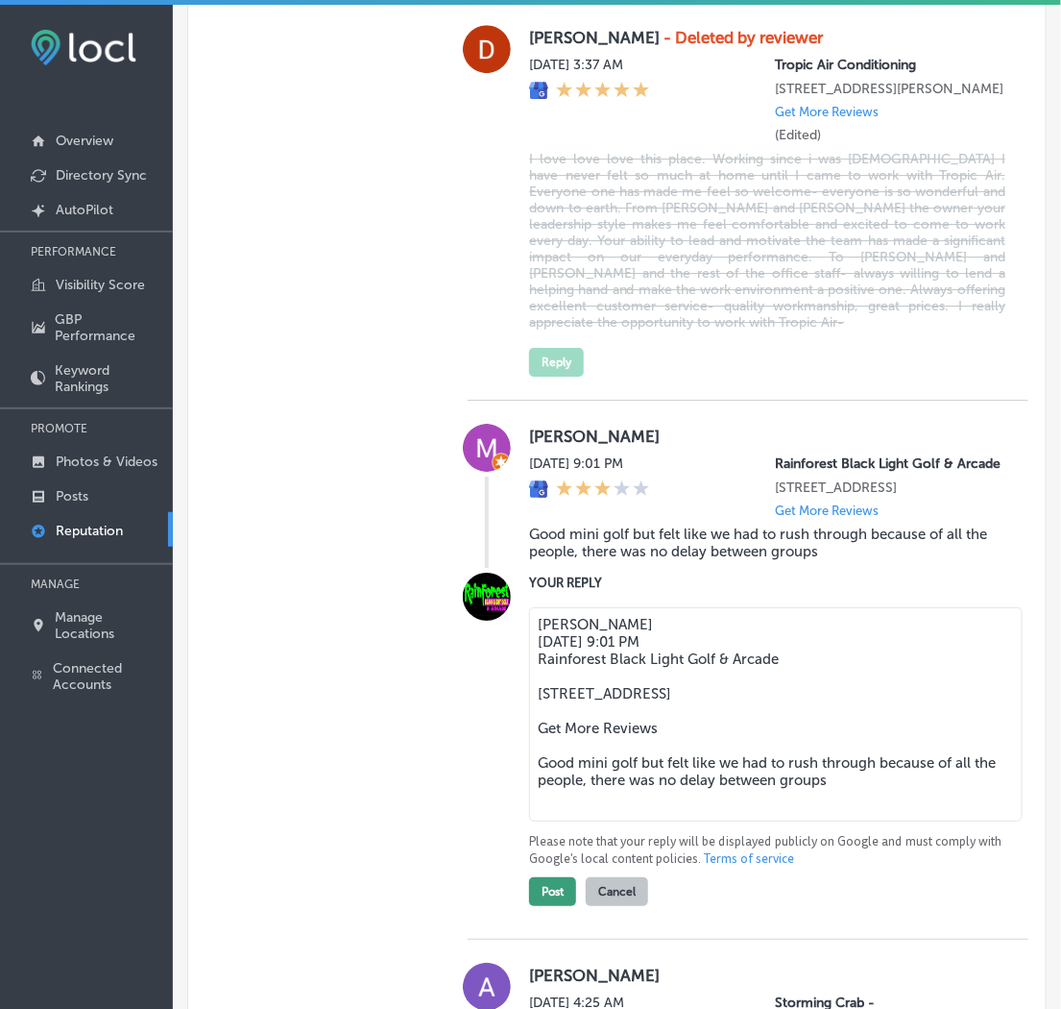
type textarea "[PERSON_NAME] [DATE] 9:01 PM Rainforest Black Light Golf & Arcade [STREET_ADDRE…"
click at [542, 906] on button "Post" at bounding box center [552, 891] width 47 height 29
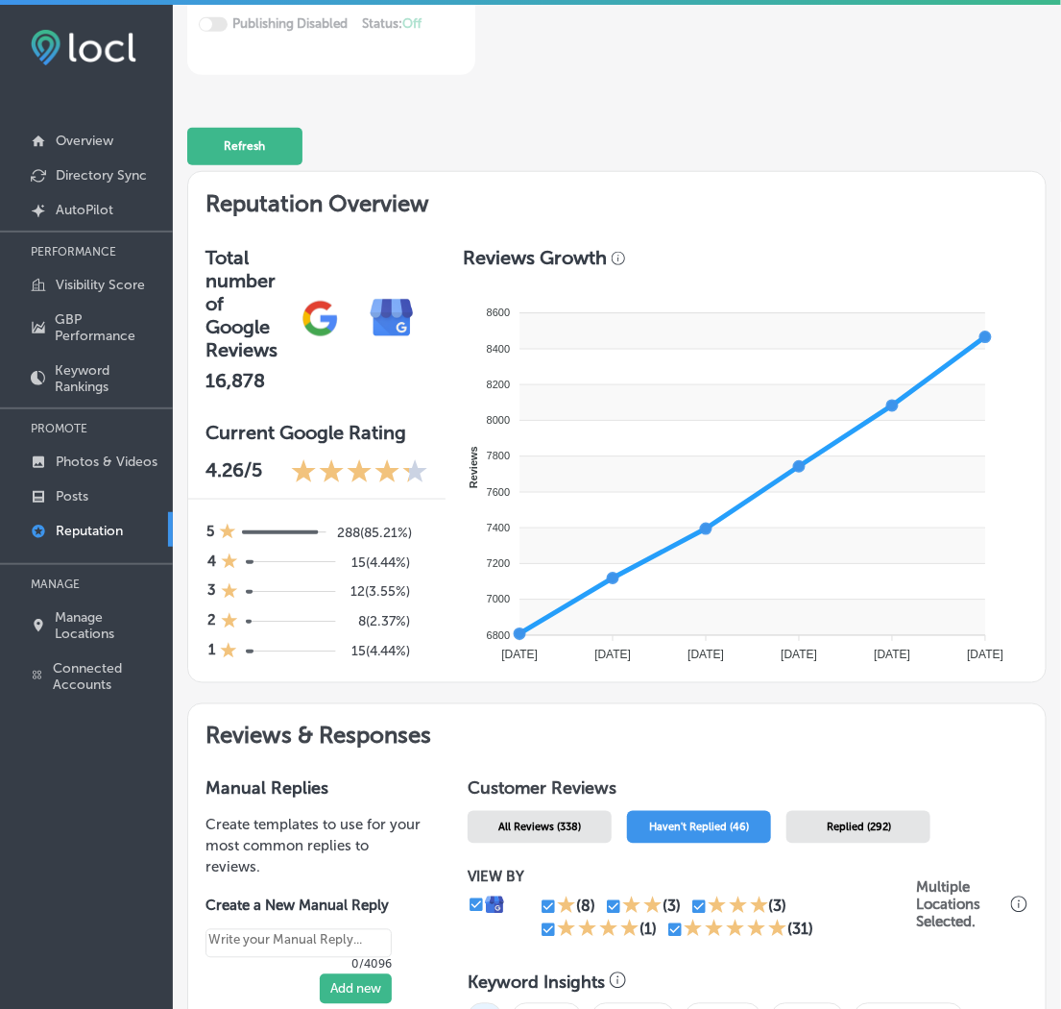
scroll to position [426, 0]
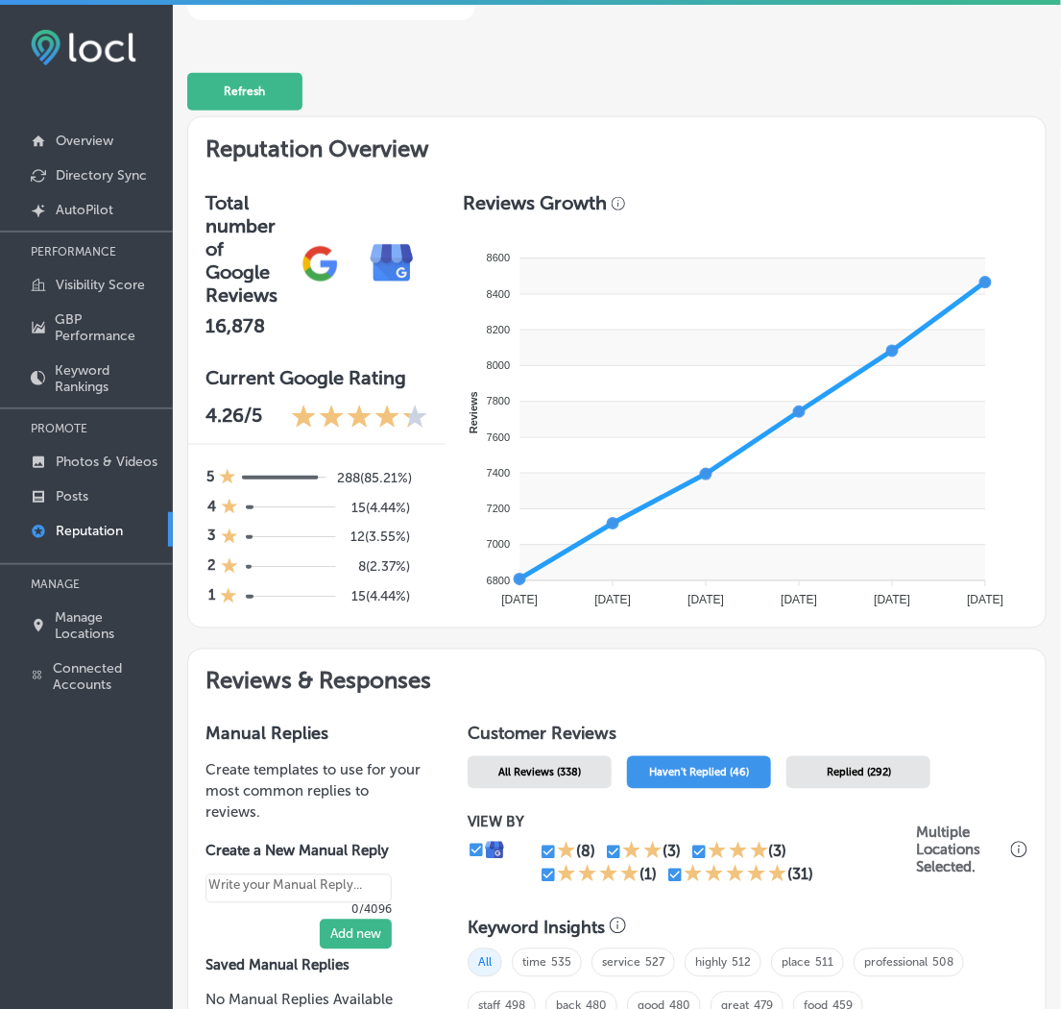
click at [862, 767] on span "Replied (292)" at bounding box center [859, 773] width 64 height 12
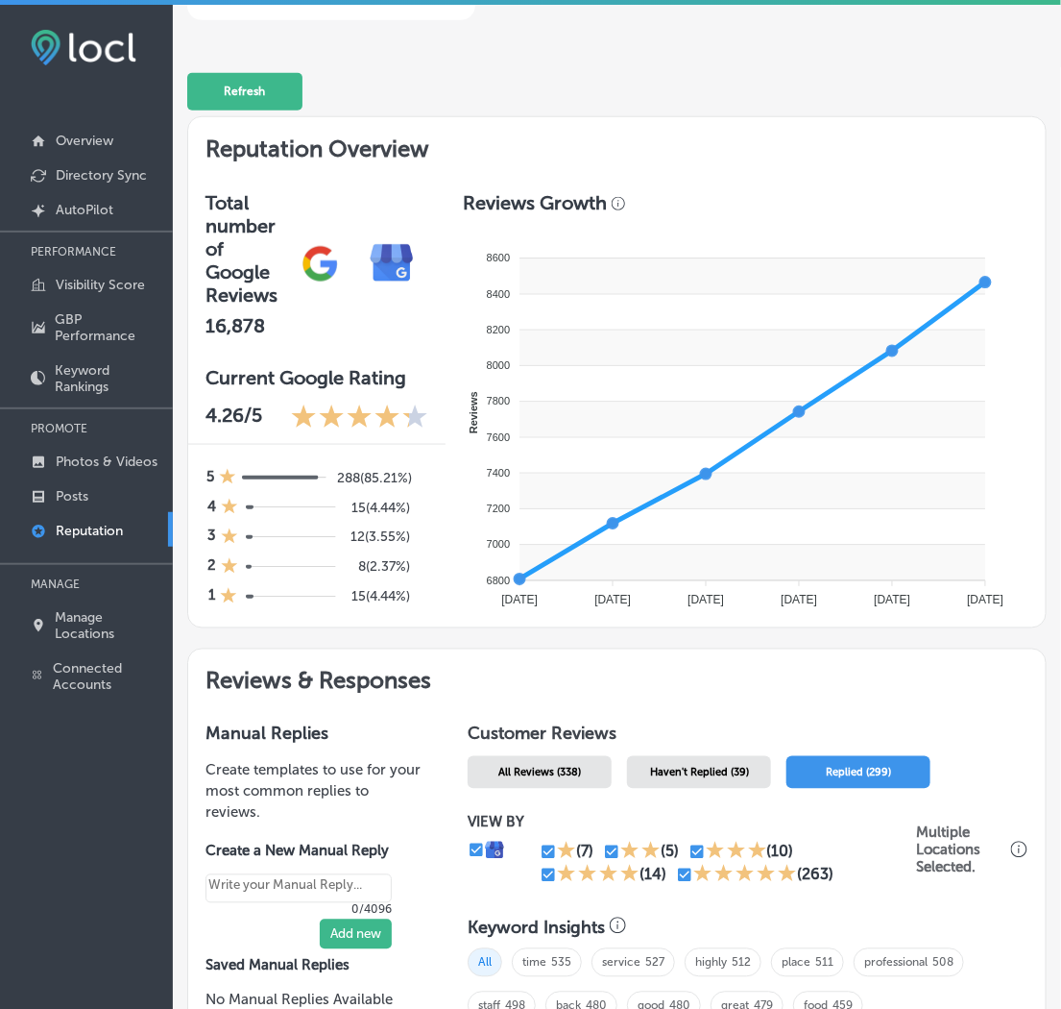
click at [845, 767] on span "Replied (299)" at bounding box center [858, 773] width 65 height 12
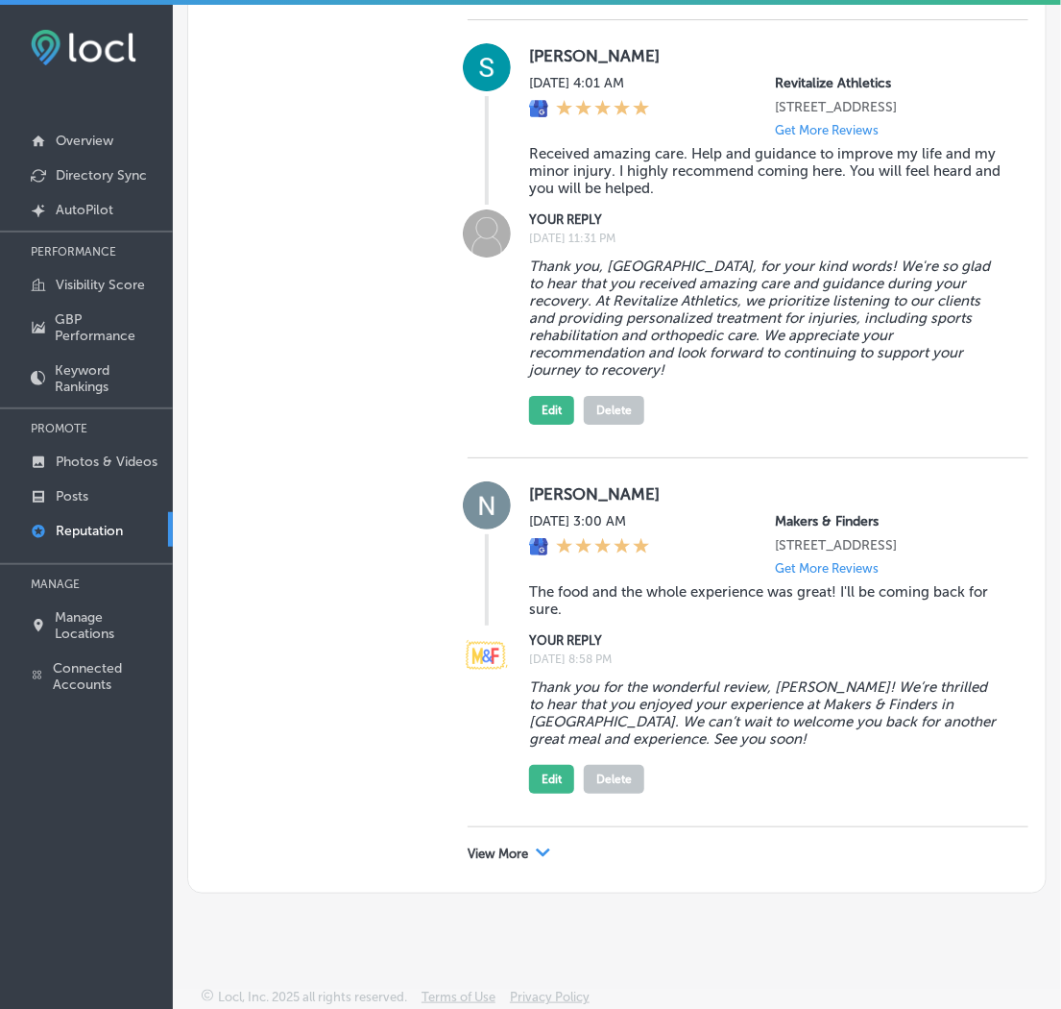
scroll to position [4, 0]
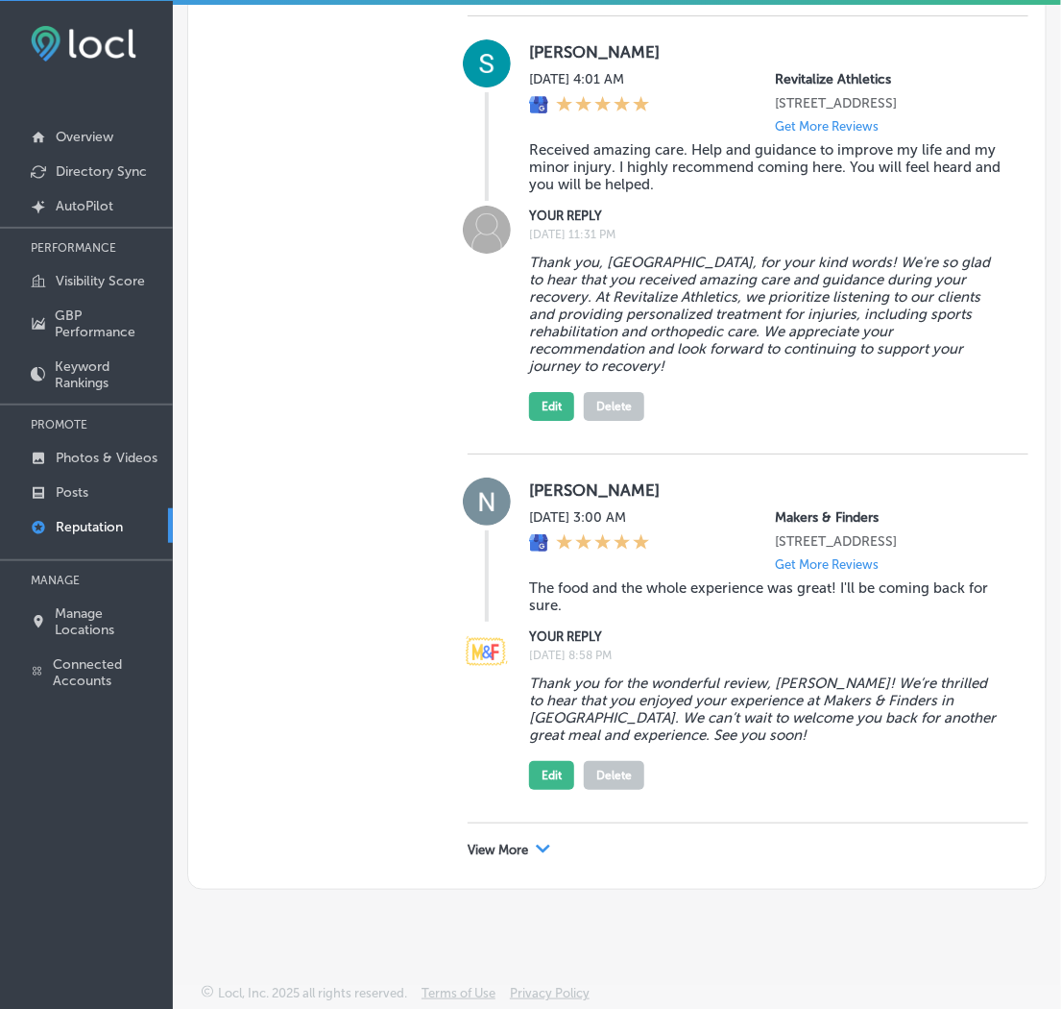
click at [538, 844] on icon "Path Created with Sketch." at bounding box center [543, 848] width 14 height 9
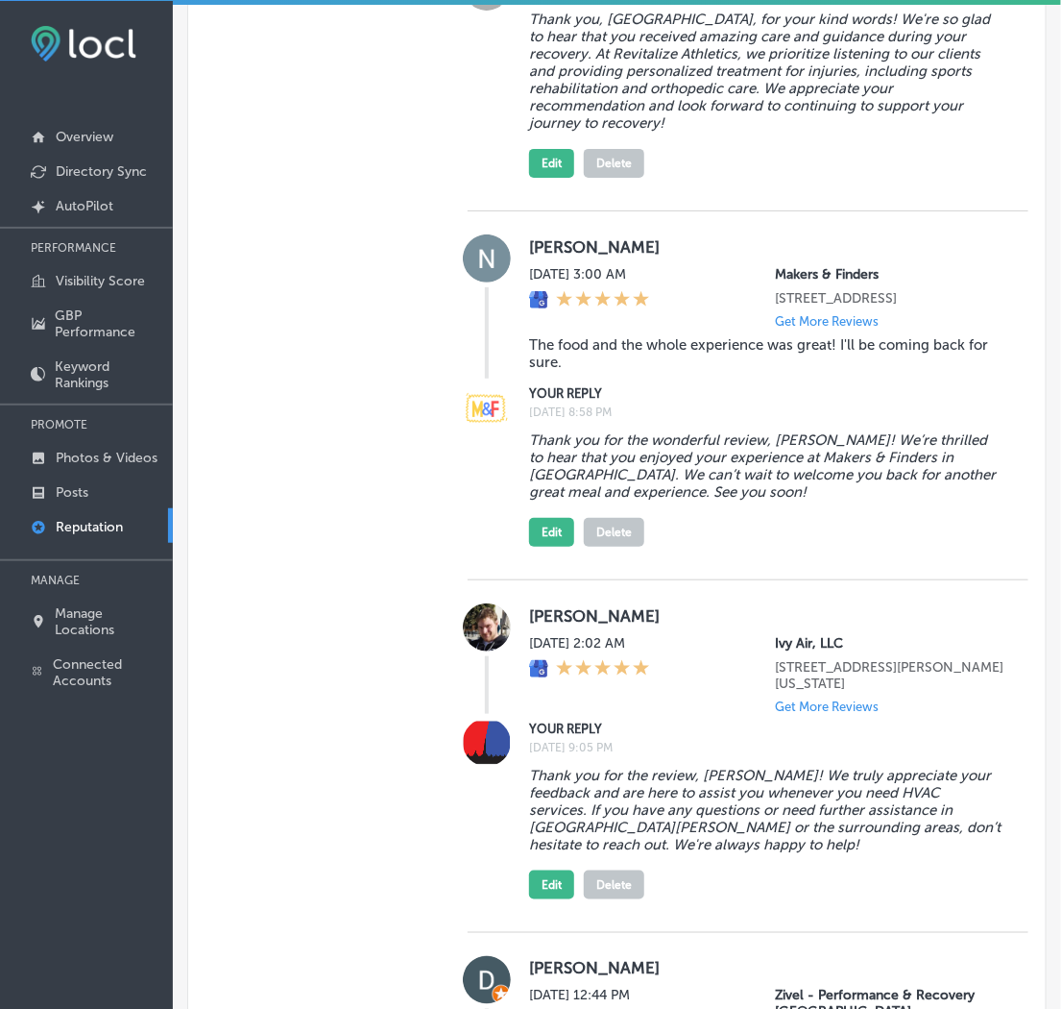
type textarea "x"
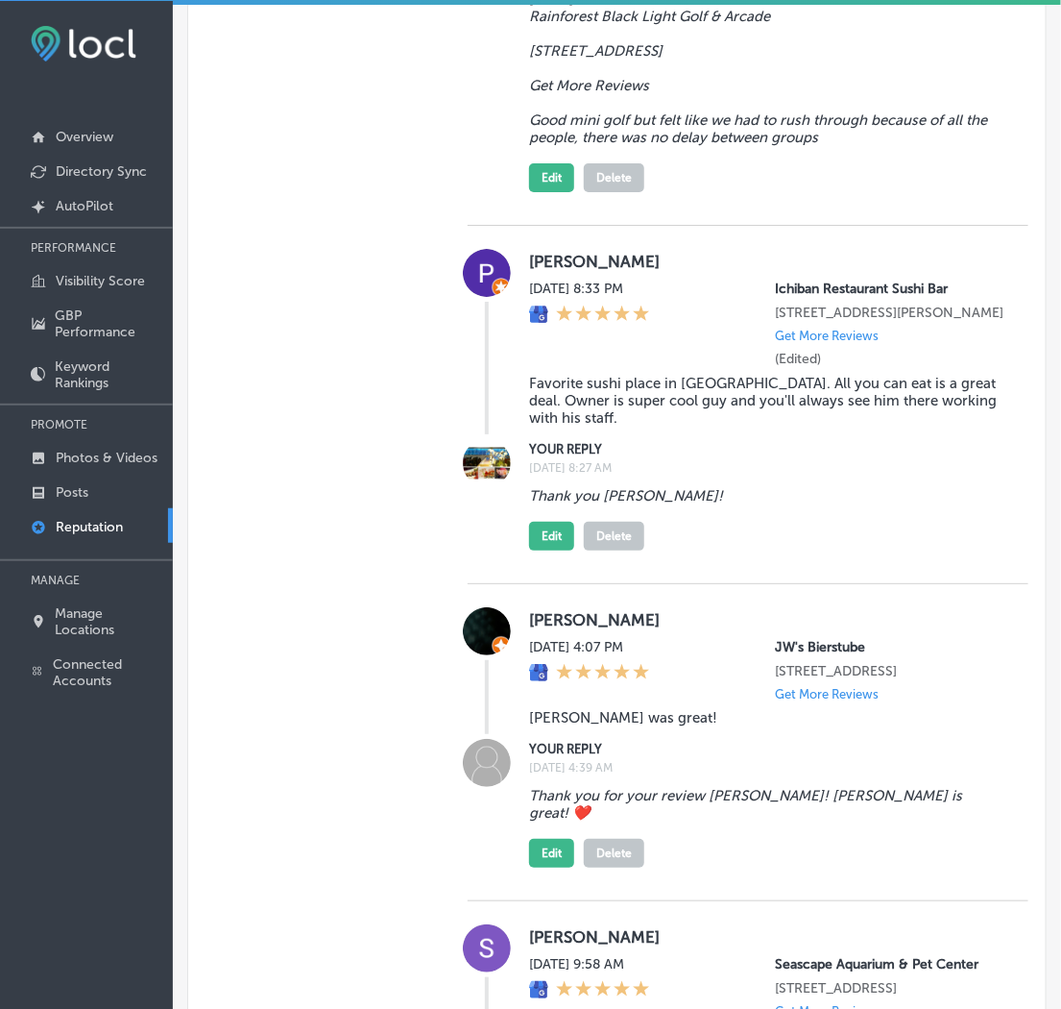
scroll to position [16949, 0]
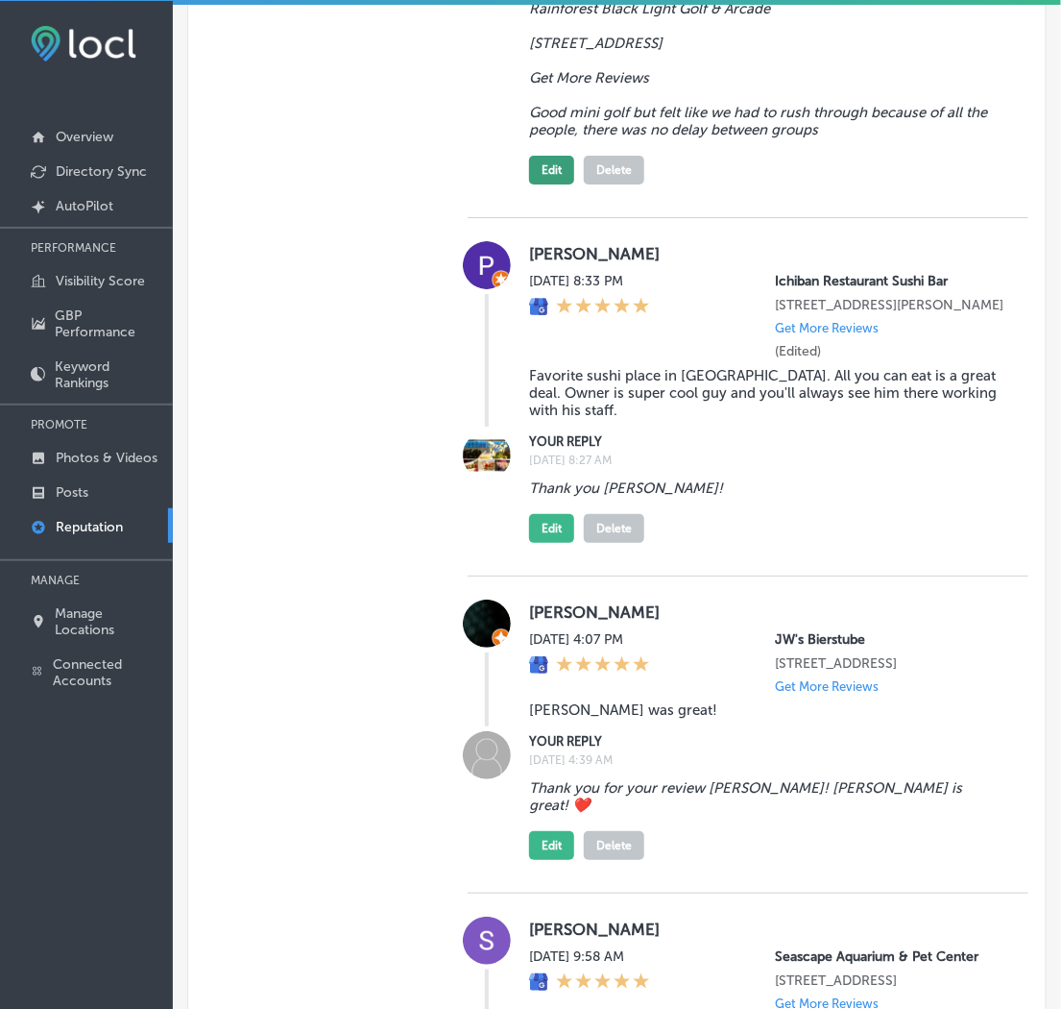
click at [552, 184] on button "Edit" at bounding box center [551, 170] width 45 height 29
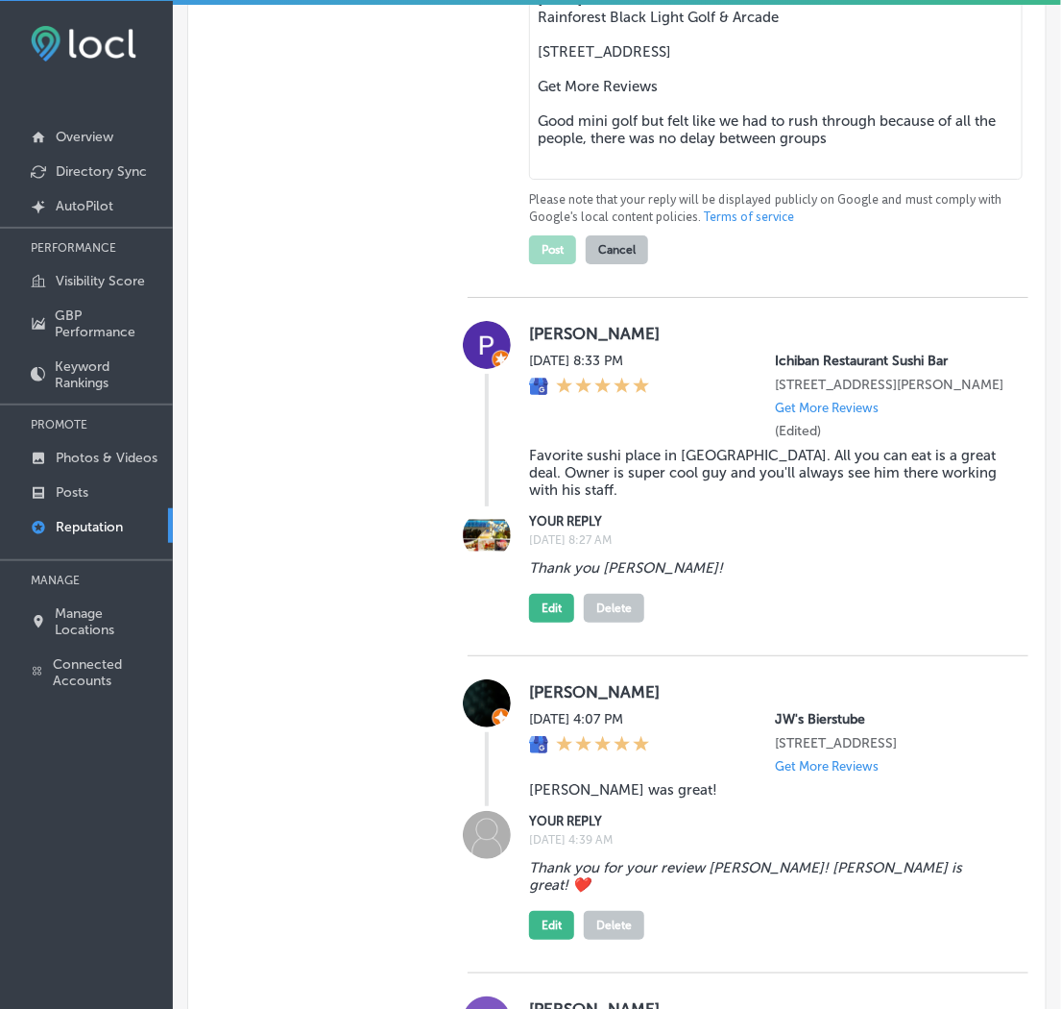
drag, startPoint x: 534, startPoint y: 559, endPoint x: 840, endPoint y: 736, distance: 353.7
click at [840, 180] on textarea "[PERSON_NAME] [DATE] 9:01 PM Rainforest Black Light Golf & Arcade [STREET_ADDRE…" at bounding box center [776, 72] width 494 height 214
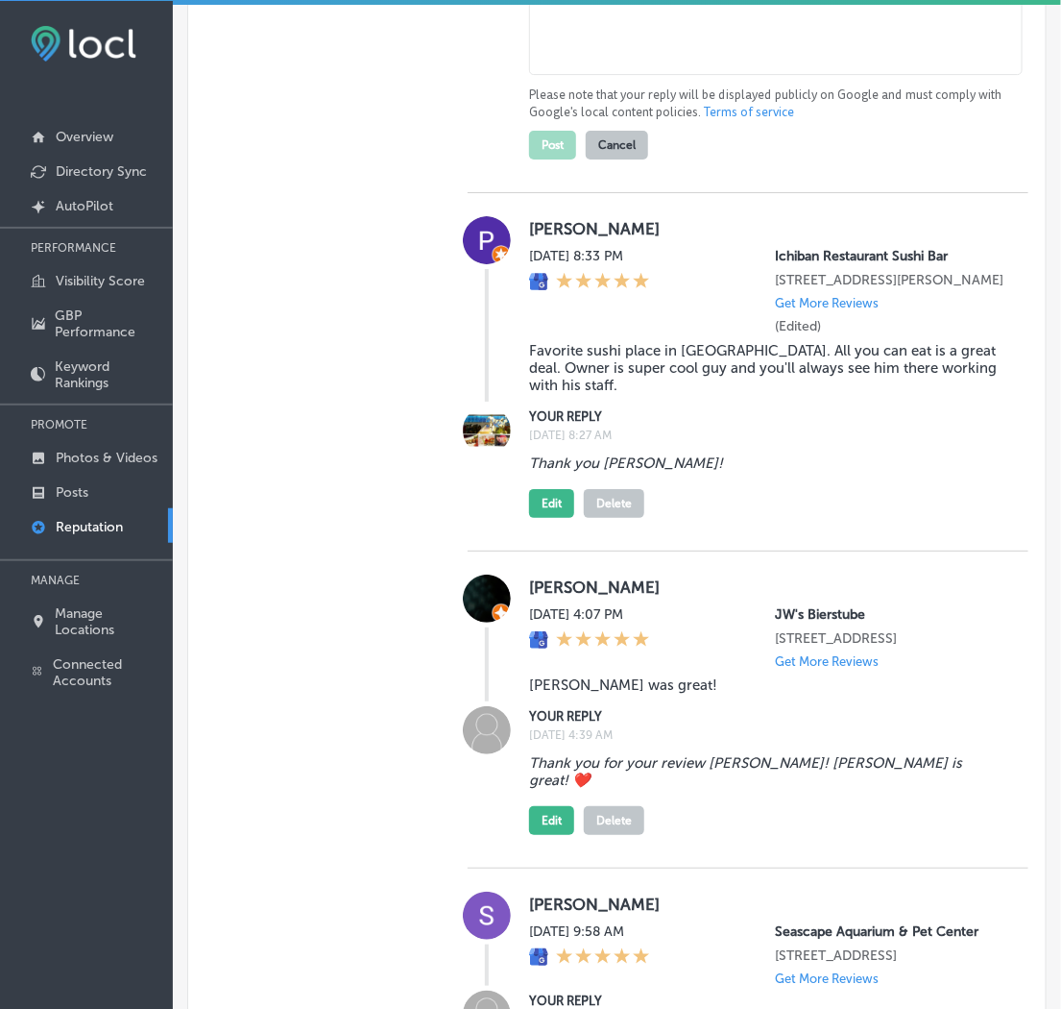
click at [655, 75] on textarea at bounding box center [776, 20] width 494 height 110
paste textarea "Thank you, [PERSON_NAME], for the review! We’re glad you enjoyed your mini golf…"
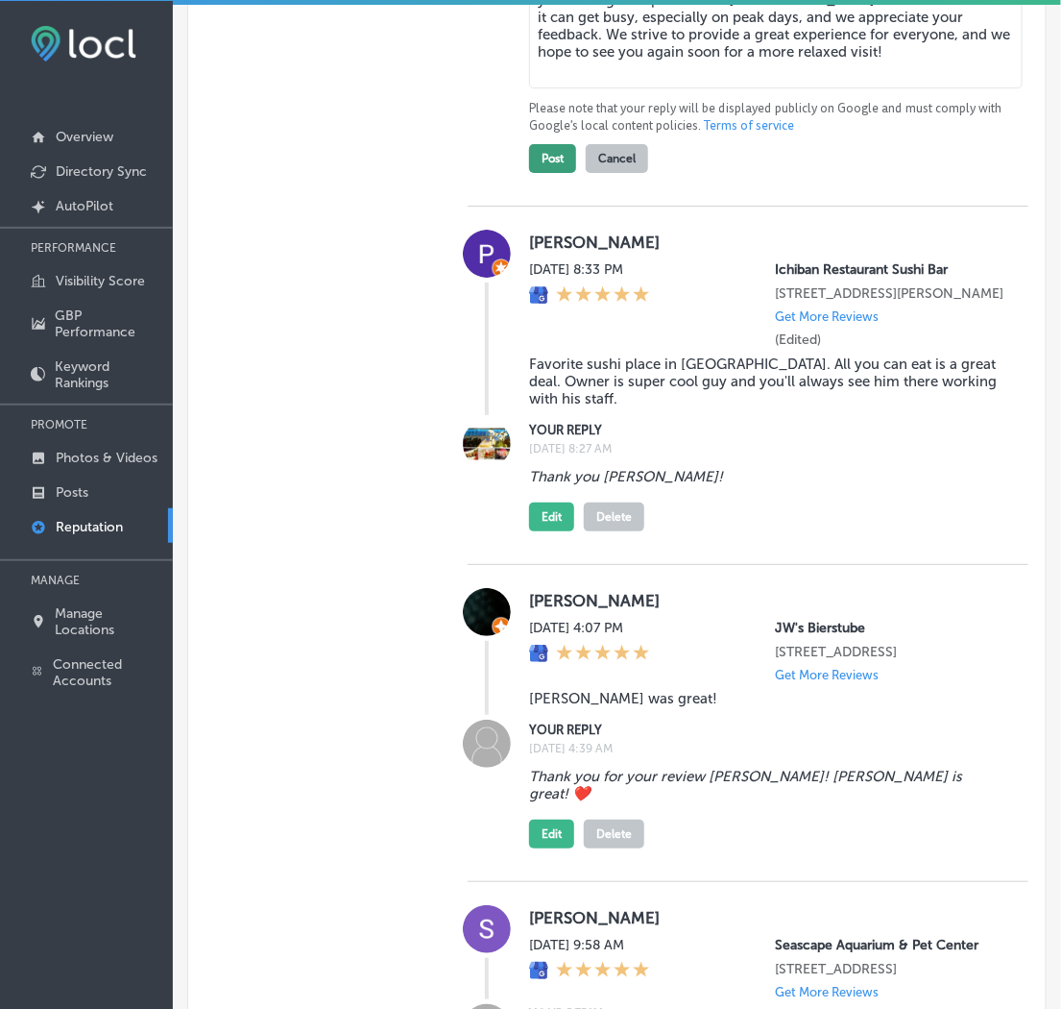
type textarea "Thank you, [PERSON_NAME], for the review! We’re glad you enjoyed your mini golf…"
click at [553, 173] on button "Post" at bounding box center [552, 158] width 47 height 29
type textarea "x"
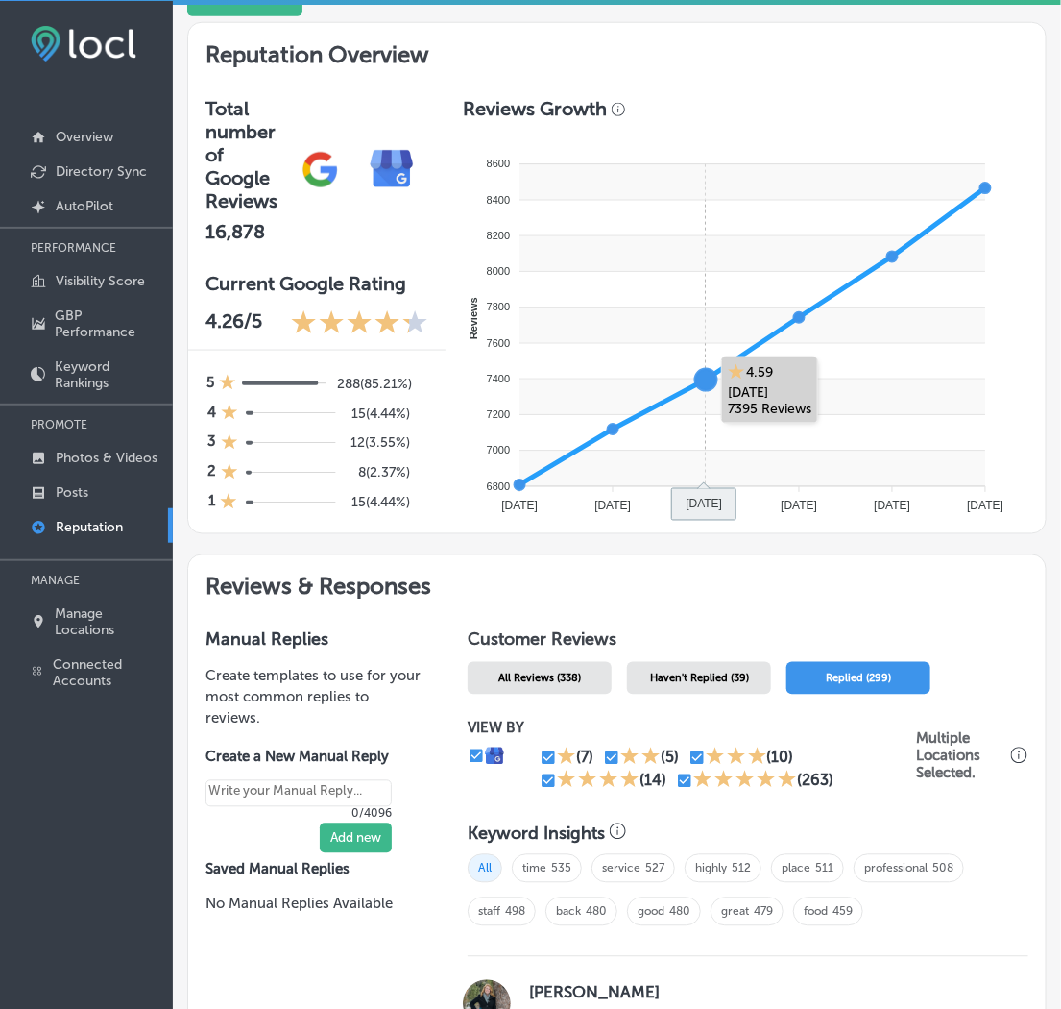
scroll to position [533, 0]
